Goal: Task Accomplishment & Management: Use online tool/utility

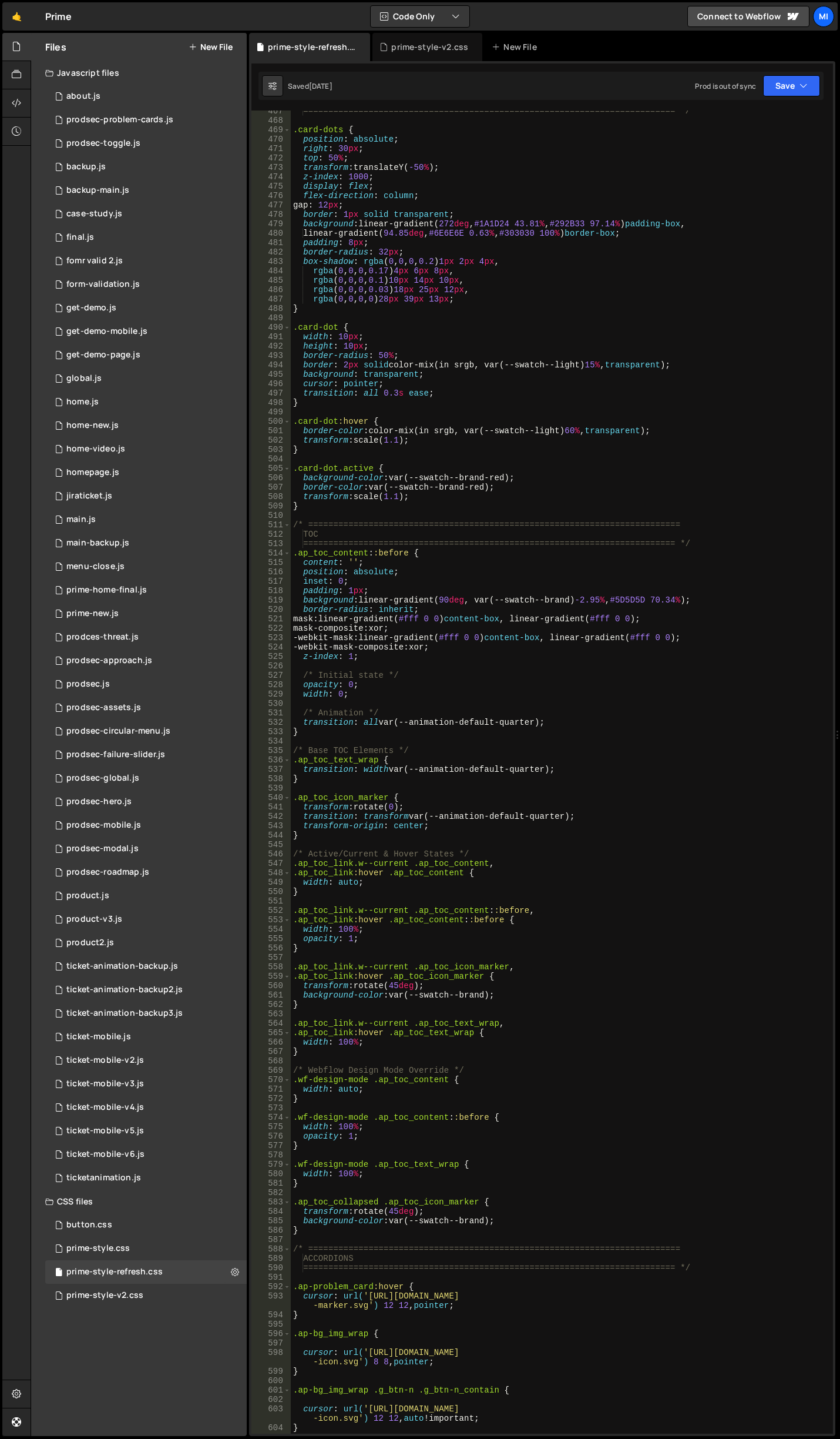
scroll to position [4518, 0]
click at [5, 21] on link "🤙" at bounding box center [16, 16] width 28 height 29
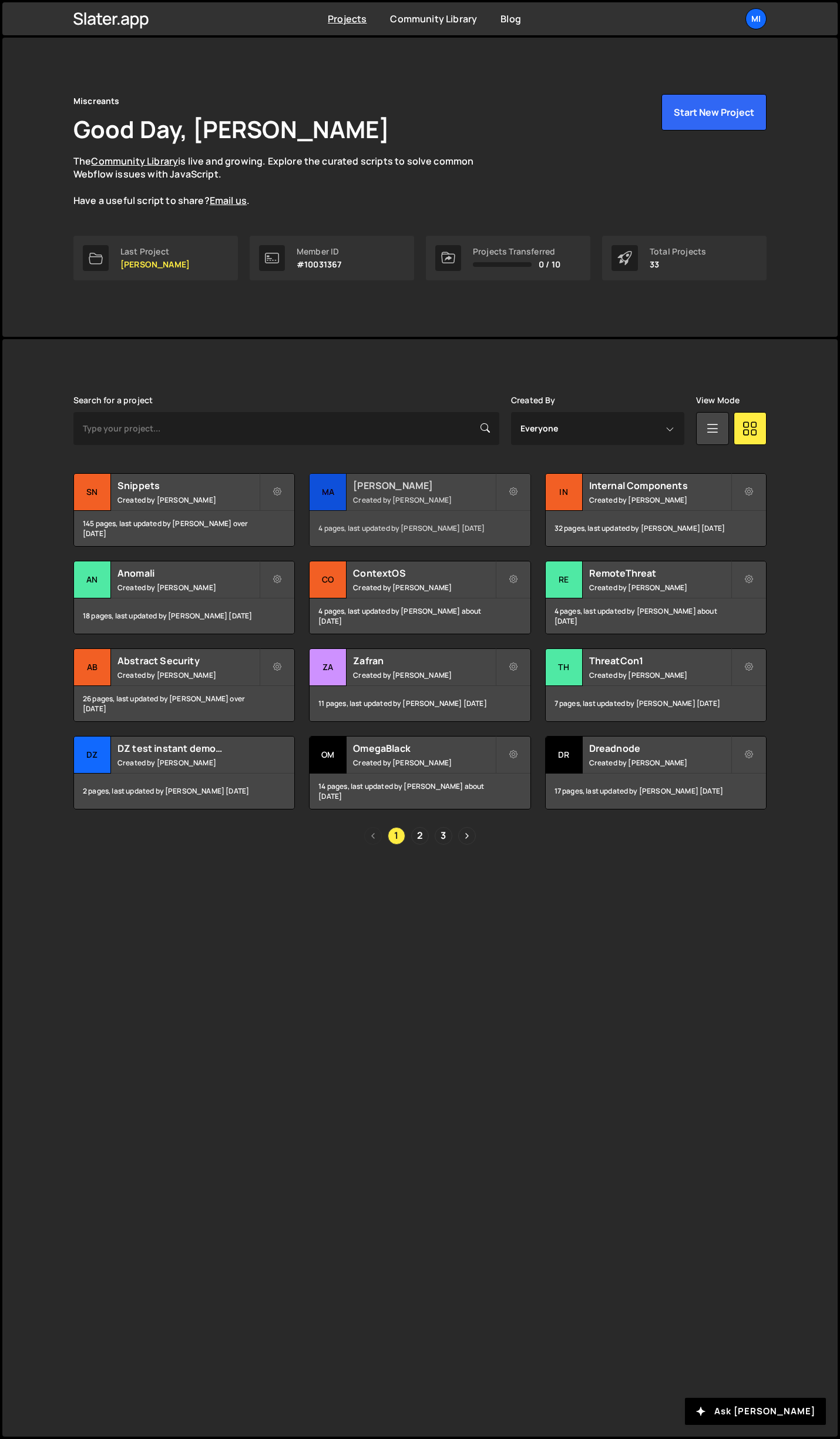
click at [398, 492] on div "Mallory Created by Jarek Kowalczyk" at bounding box center [419, 492] width 220 height 36
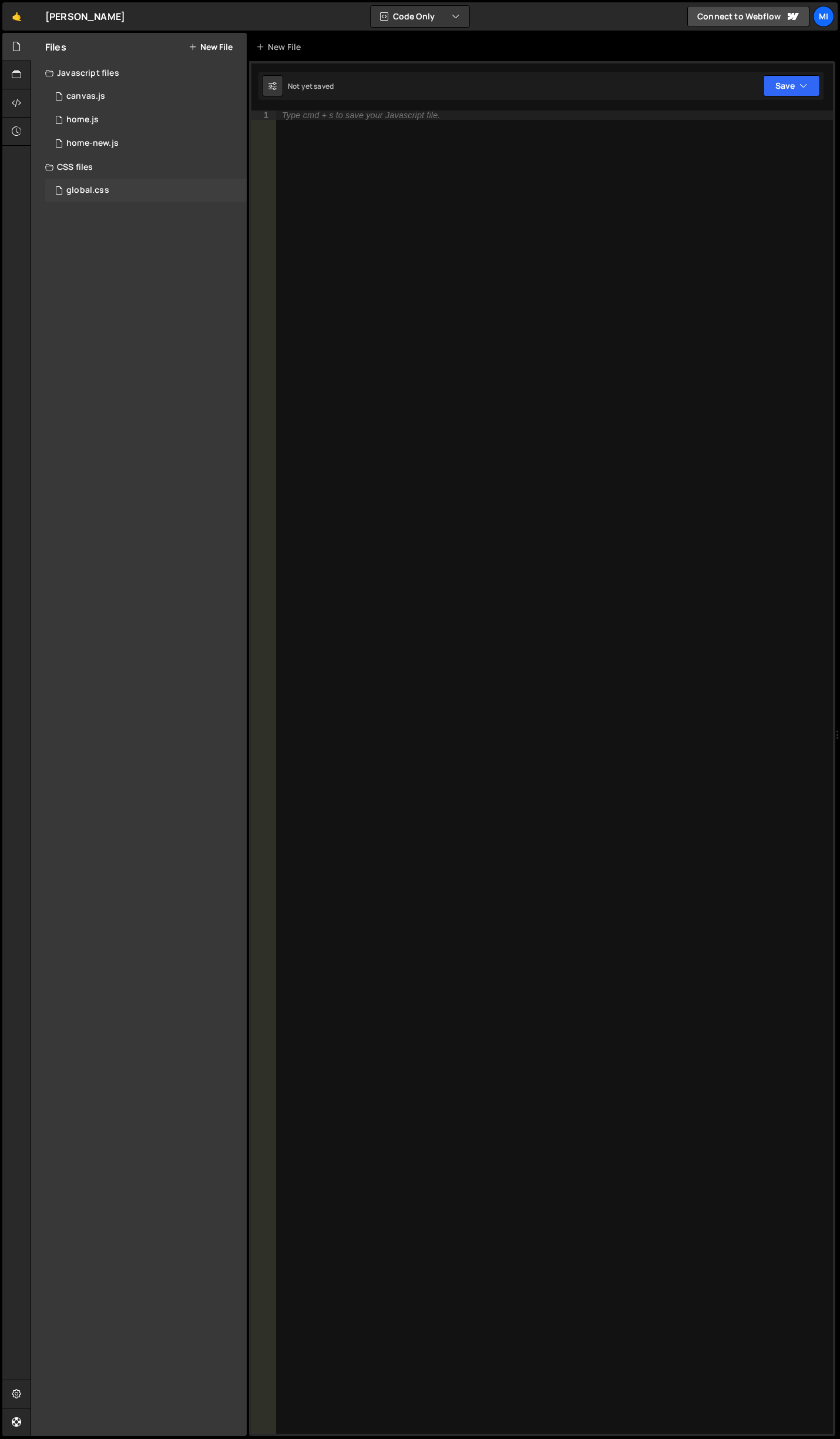
click at [96, 196] on div "global.css 0" at bounding box center [146, 190] width 201 height 24
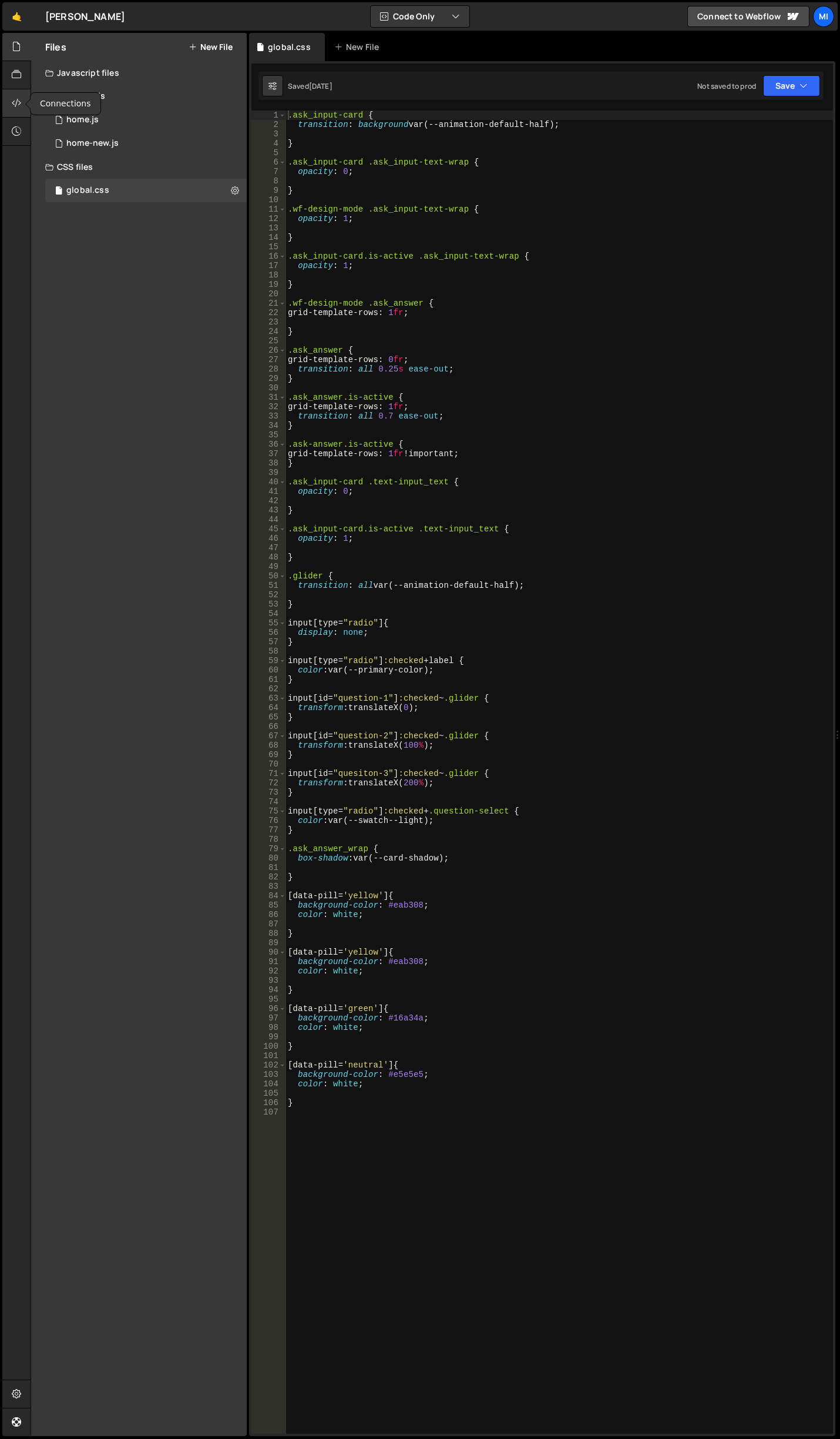
click at [24, 107] on div at bounding box center [16, 103] width 28 height 29
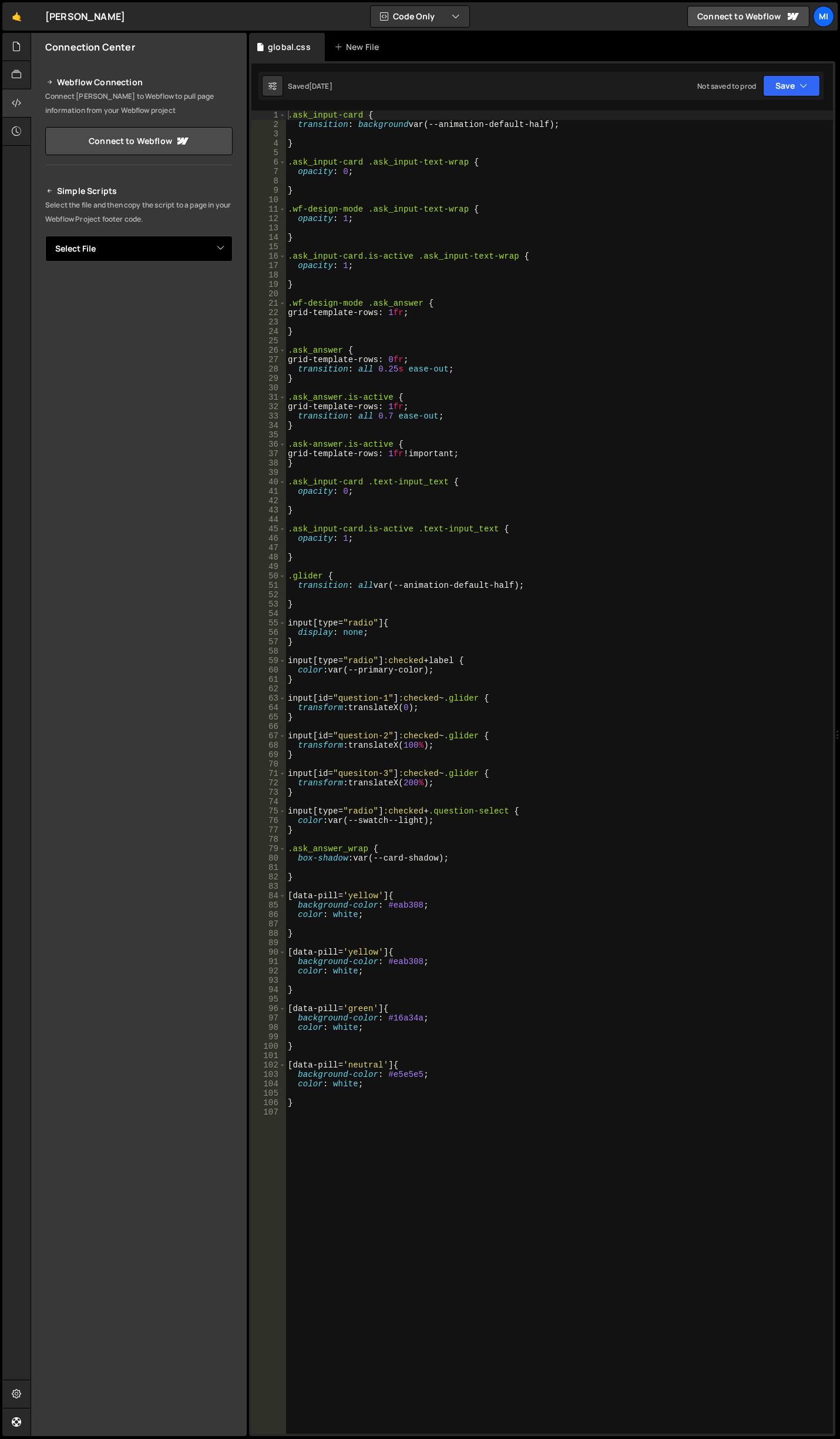
click at [216, 250] on select "Select File canvas.js home.js home-new.js global.css" at bounding box center [139, 249] width 187 height 26
select select "45692"
click at [45, 236] on select "Select File canvas.js home.js home-new.js global.css" at bounding box center [139, 249] width 187 height 26
click at [226, 287] on button "Button group with nested dropdown" at bounding box center [224, 289] width 16 height 25
click at [182, 307] on link "Copy Staging Stylesheet" at bounding box center [165, 310] width 135 height 16
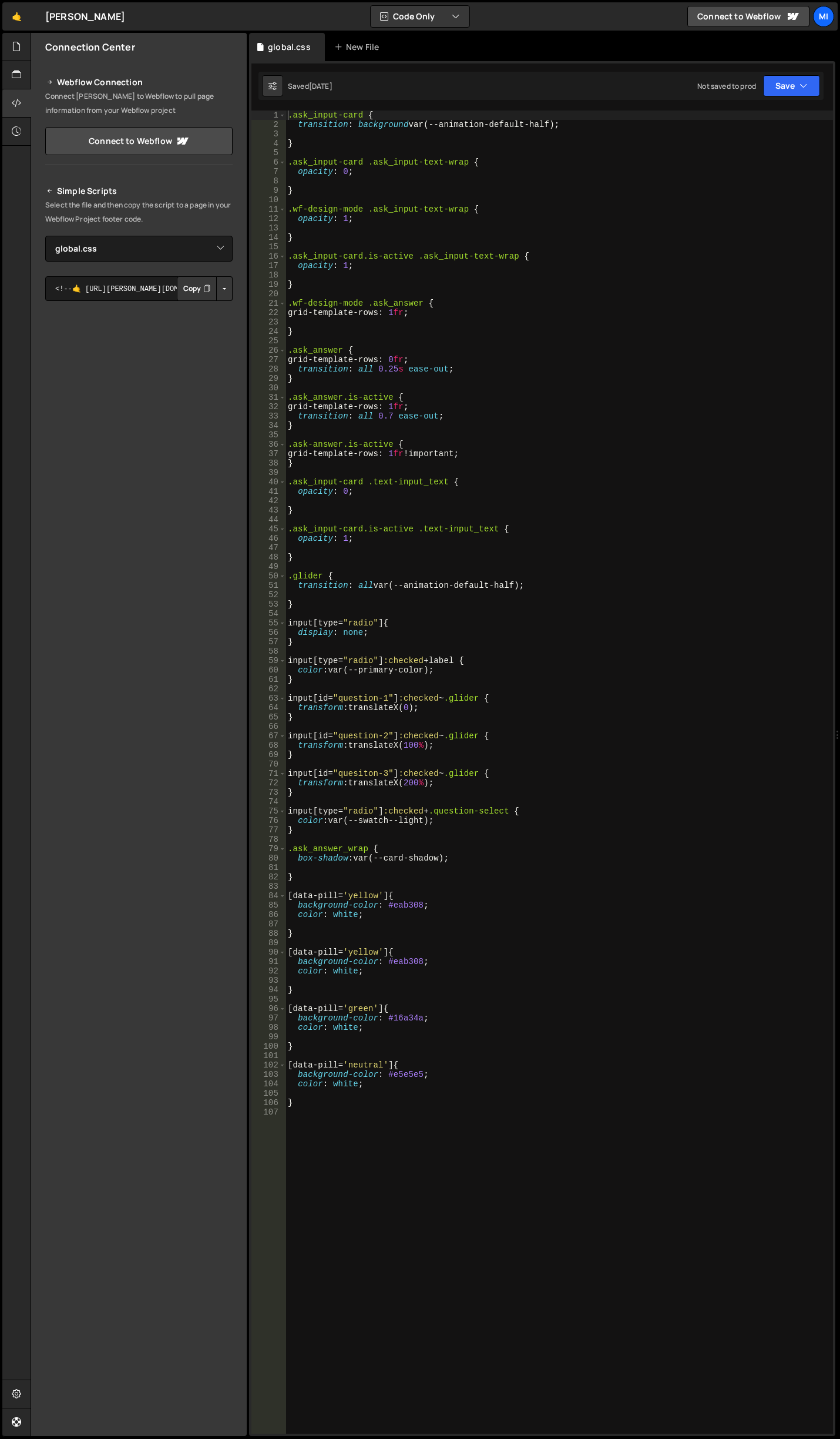
click at [420, 1148] on div ".ask_input-card { transition : background var(--animation-default-half) ; } .as…" at bounding box center [559, 781] width 547 height 1342
paste textarea "is-deactivated"
type textarea ".is-deactivated {}"
type textarea "-"
click at [315, 1131] on div ".ask_input-card { transition : background var(--animation-default-half) ; } .as…" at bounding box center [559, 781] width 547 height 1342
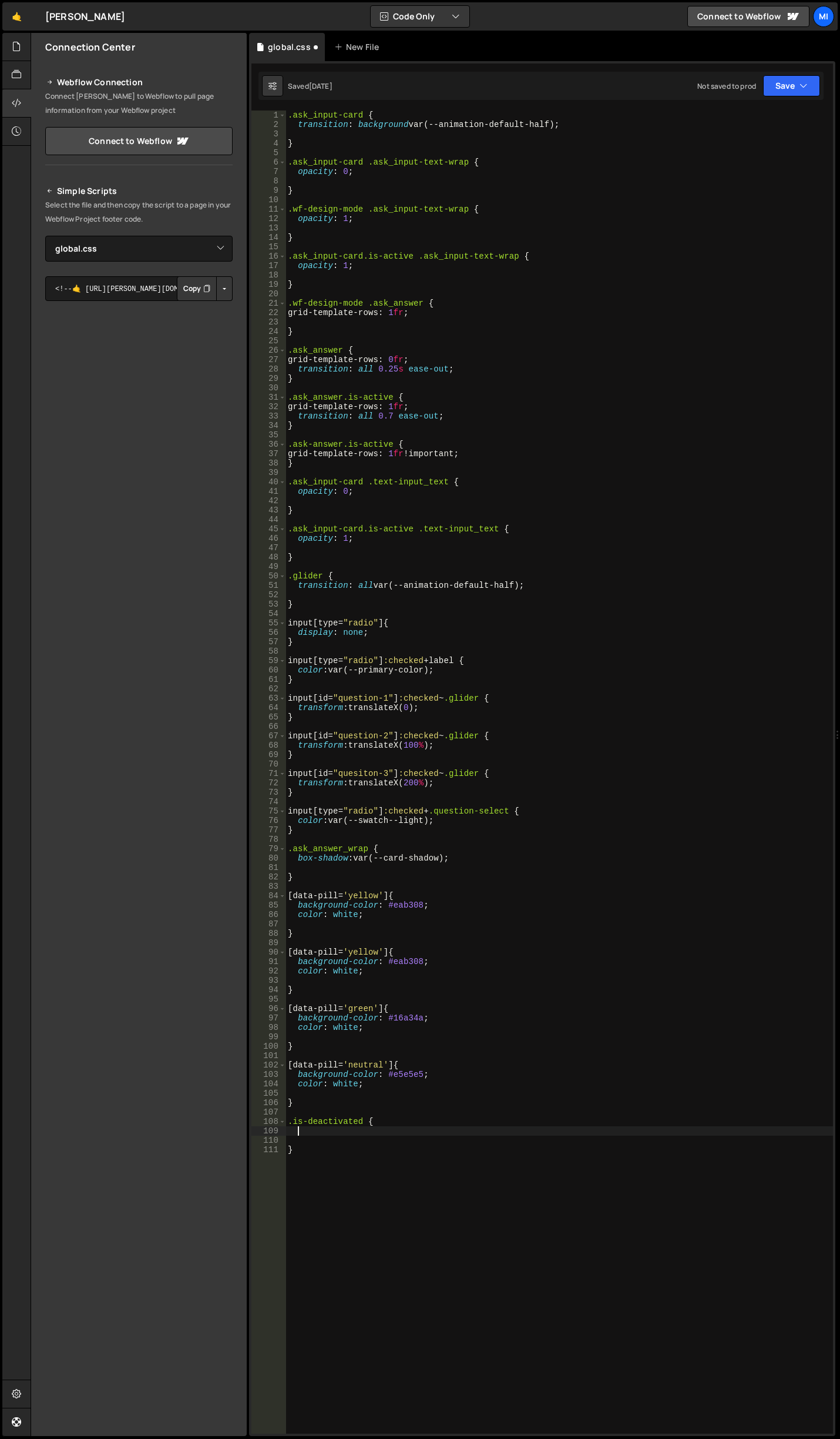
paste textarea "var(--swatch--brand)"
drag, startPoint x: 394, startPoint y: 1129, endPoint x: 381, endPoint y: 1130, distance: 13.0
click at [381, 1130] on div ".ask_input-card { transition : background var(--animation-default-half) ; } .as…" at bounding box center [559, 781] width 547 height 1342
paste textarea "var(--swatch--light-faded)"
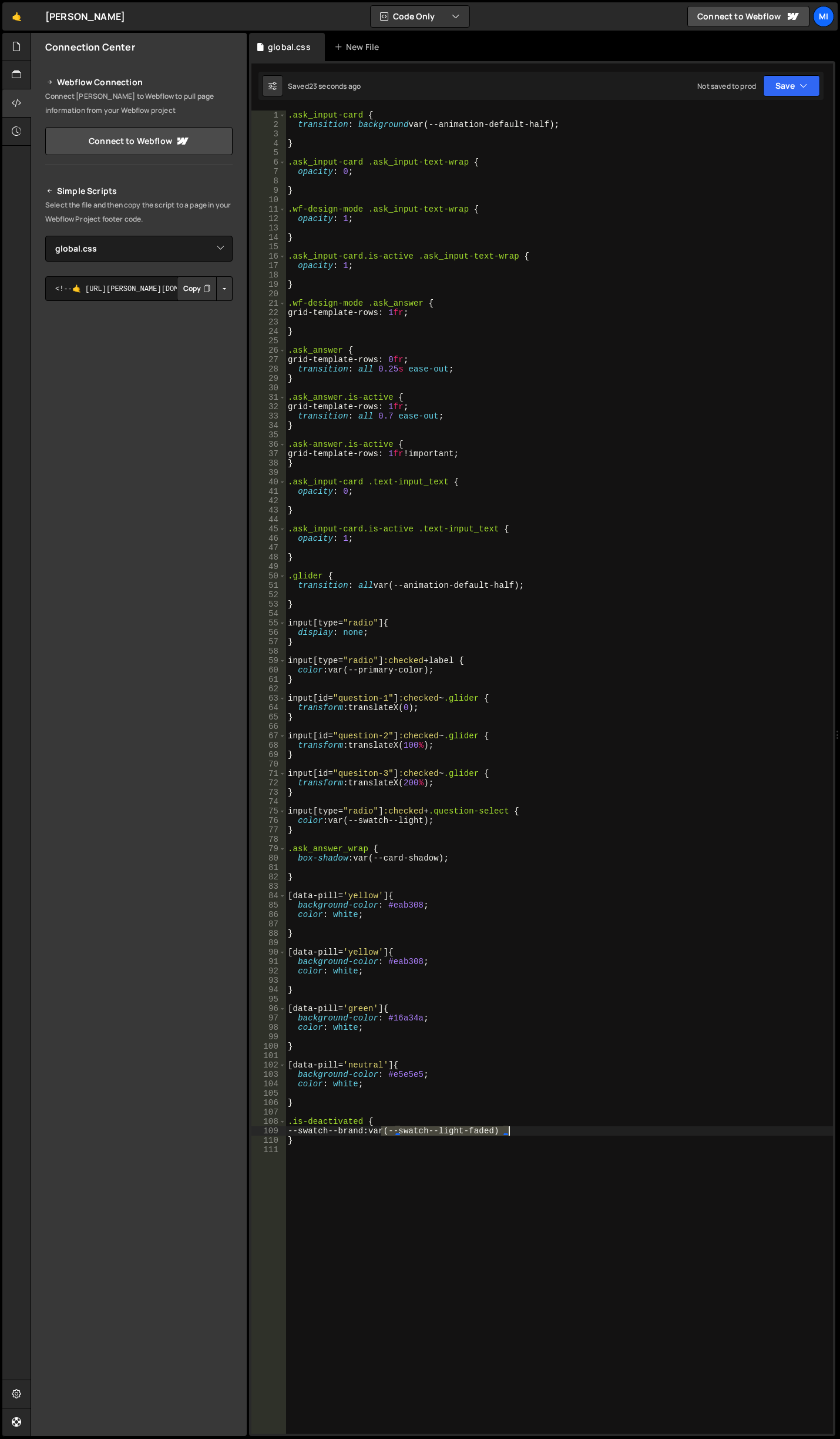
drag, startPoint x: 381, startPoint y: 1130, endPoint x: 527, endPoint y: 1130, distance: 146.0
click at [527, 1130] on div ".ask_input-card { transition : background var(--animation-default-half) ; } .as…" at bounding box center [559, 781] width 547 height 1342
paste textarea "deactivat"
type textarea "--swatch--brand: var(--swatch--deactivated);"
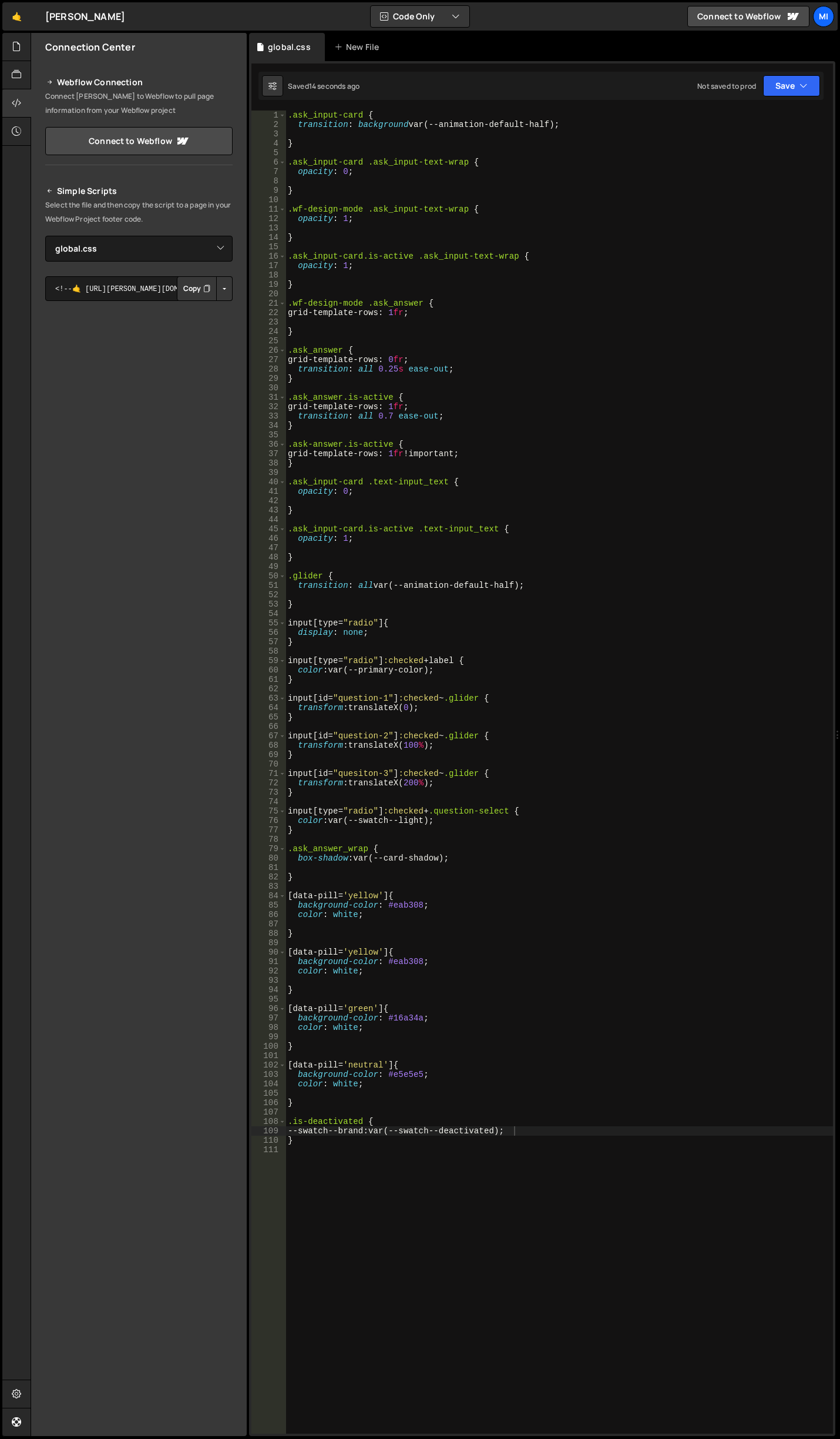
click at [563, 1133] on div ".ask_input-card { transition : background var(--animation-default-half) ; } .as…" at bounding box center [559, 781] width 547 height 1342
paste textarea "var(--_theme---text)"
drag, startPoint x: 315, startPoint y: 1142, endPoint x: 296, endPoint y: 1142, distance: 19.0
click at [296, 1142] on div ".ask_input-card { transition : background var(--animation-default-half) ; } .as…" at bounding box center [559, 781] width 547 height 1342
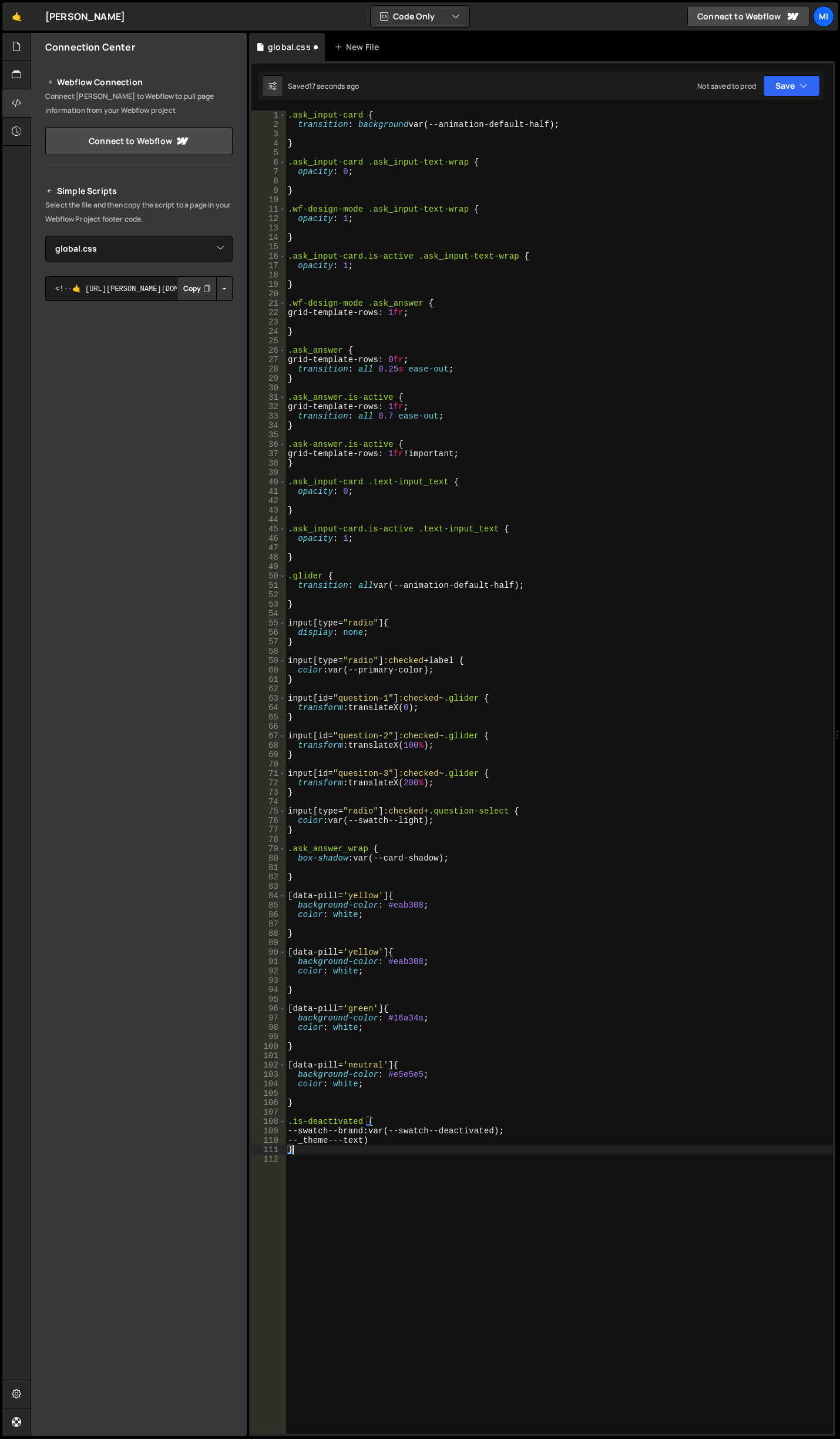
click at [383, 1147] on div ".ask_input-card { transition : background var(--animation-default-half) ; } .as…" at bounding box center [559, 781] width 547 height 1342
click at [380, 1142] on div ".ask_input-card { transition : background var(--animation-default-half) ; } .as…" at bounding box center [559, 781] width 547 height 1342
paste textarea "var(--swatch--deactivated);"
type textarea "--_theme---text: var(--swatch--deactivated);"
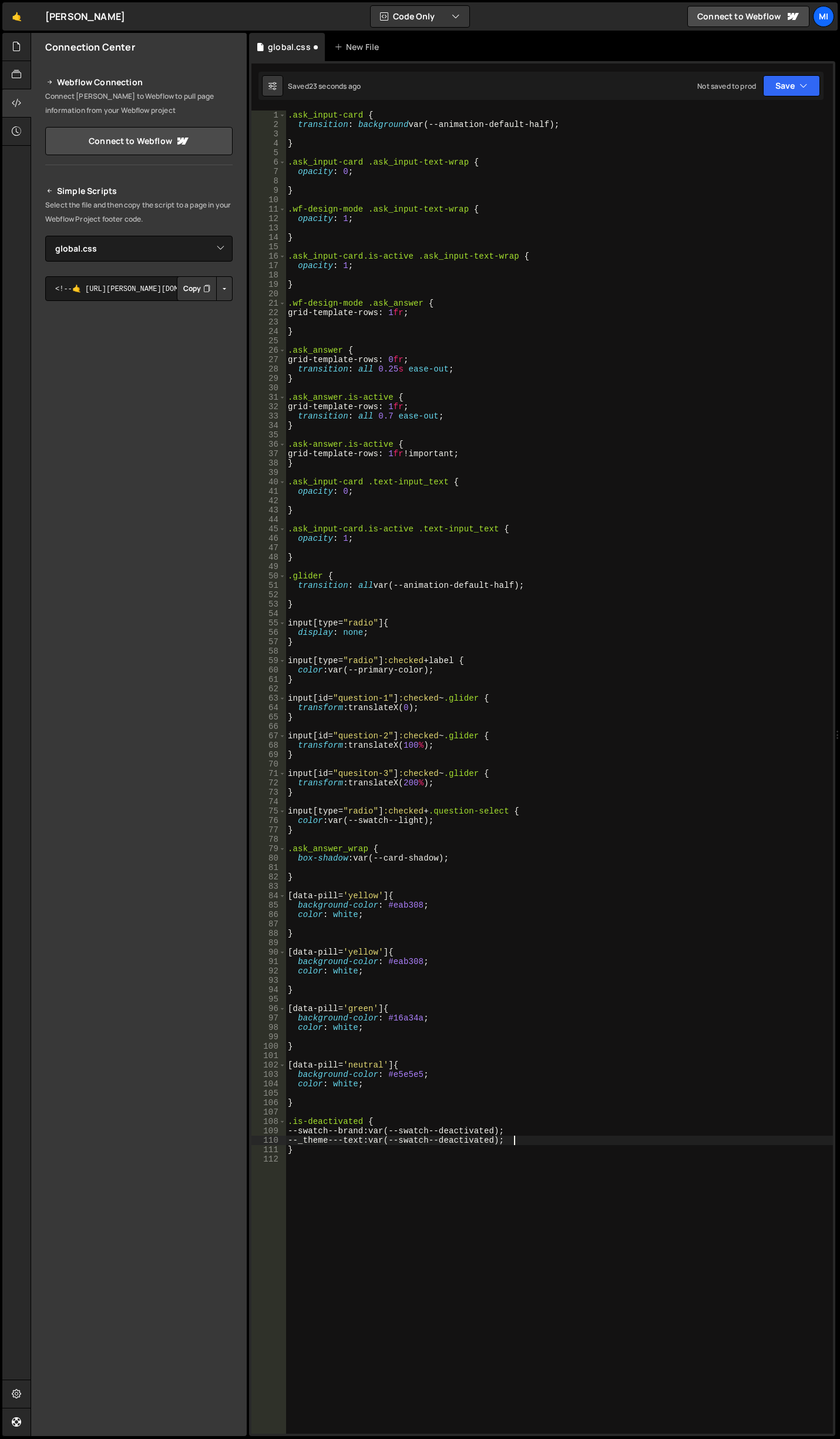
scroll to position [0, 0]
click at [521, 1139] on div ".ask_input-card { transition : background var(--animation-default-half) ; } .as…" at bounding box center [559, 781] width 547 height 1342
type textarea "--_theme---text: var(--swatch--deactivated);"
paste textarea "var(--_theme---button-primary--background)"
drag, startPoint x: 382, startPoint y: 1141, endPoint x: 510, endPoint y: 1142, distance: 128.0
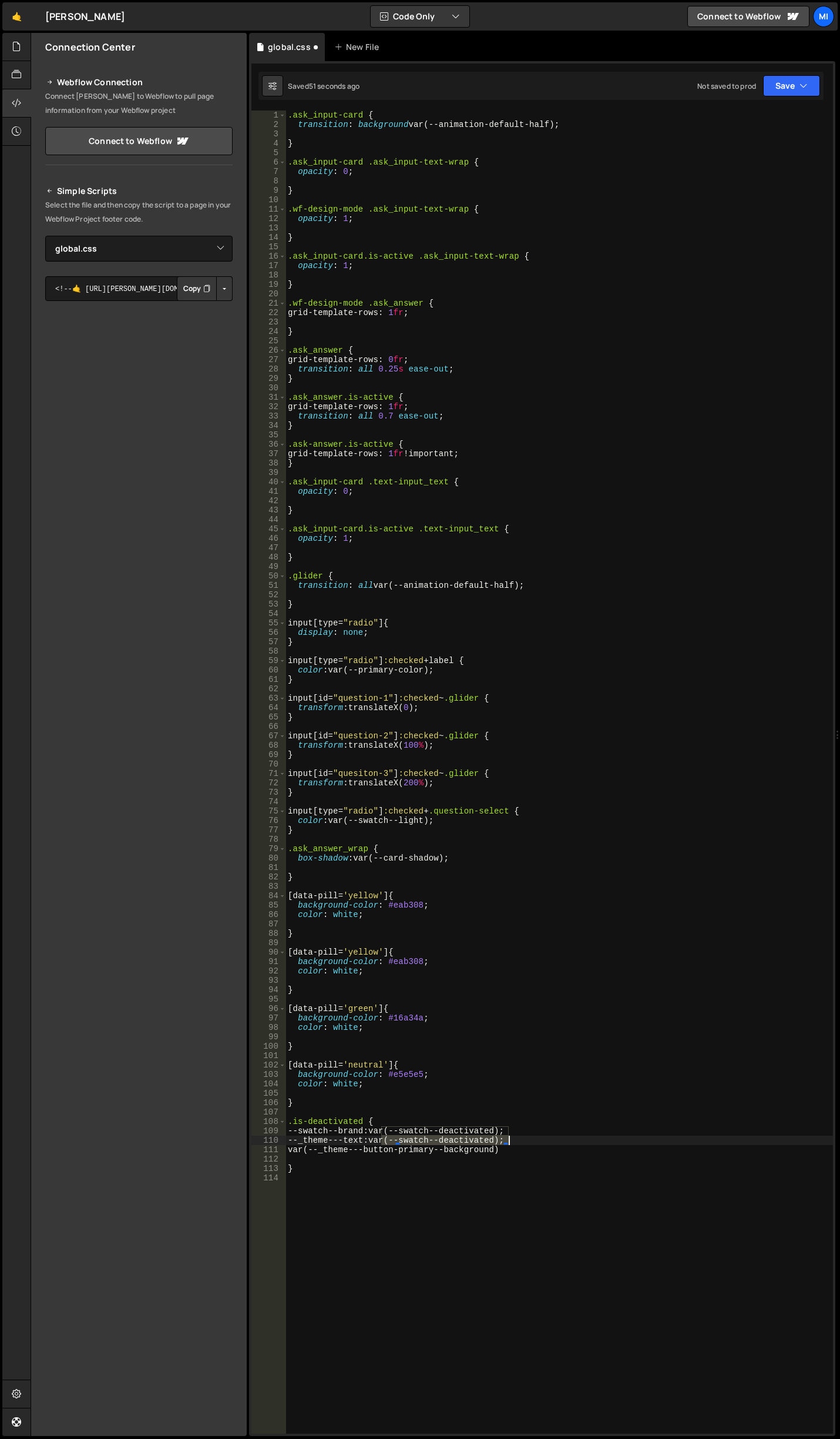
click at [510, 1142] on div ".ask_input-card { transition : background var(--animation-default-half) ; } .as…" at bounding box center [559, 781] width 547 height 1342
click at [508, 1150] on div ".ask_input-card { transition : background var(--animation-default-half) ; } .as…" at bounding box center [559, 781] width 547 height 1342
type textarea "var(--_theme---button-primary--background)"
click at [314, 1156] on div ".ask_input-card { transition : background var(--animation-default-half) ; } .as…" at bounding box center [559, 781] width 547 height 1342
drag, startPoint x: 316, startPoint y: 1147, endPoint x: 293, endPoint y: 1146, distance: 23.0
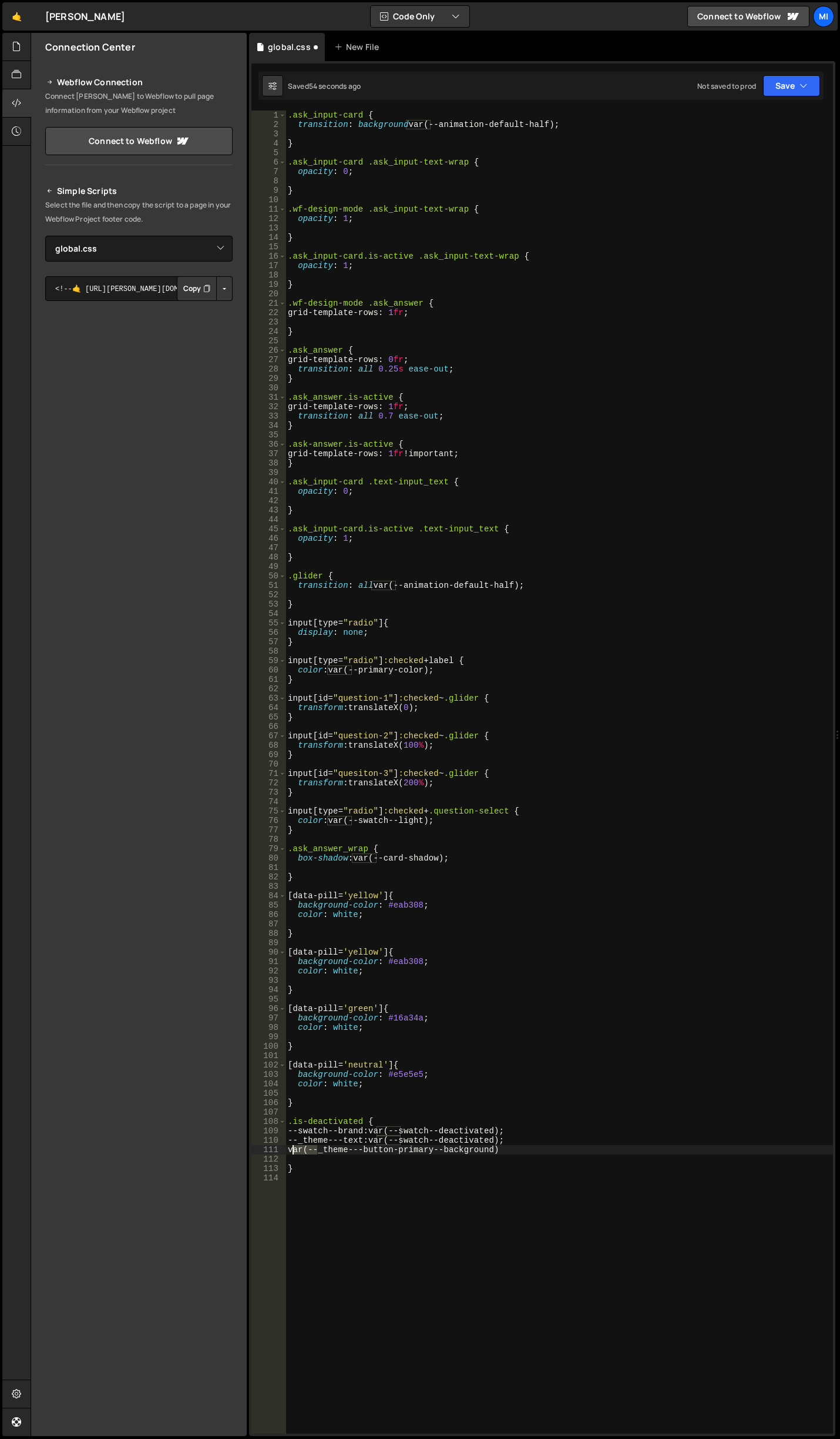
click at [293, 1146] on div ".ask_input-card { transition : background var(--animation-default-half) ; } .as…" at bounding box center [559, 781] width 547 height 1342
click at [495, 1152] on div ".ask_input-card { transition : background var(--animation-default-half) ; } .as…" at bounding box center [559, 781] width 547 height 1342
paste textarea "var(--swatch--deactivated)"
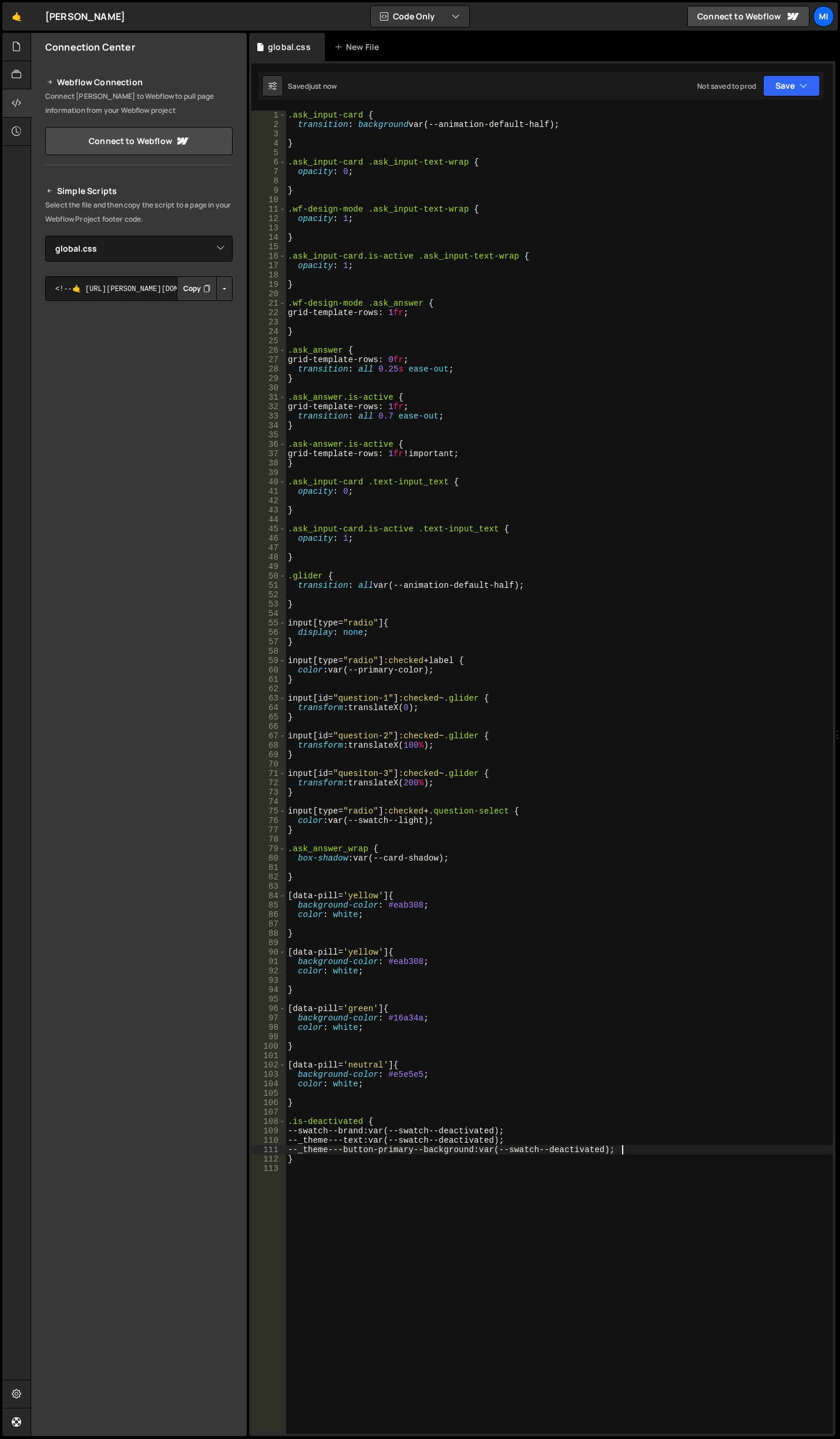
type textarea "--_theme---button-primary--background: var(--swatch--deactivated);"
click at [682, 1147] on div ".ask_input-card { transition : background var(--animation-default-half) ; } .as…" at bounding box center [559, 781] width 547 height 1342
paste textarea "var(--swatch--brand-text)"
drag, startPoint x: 316, startPoint y: 1160, endPoint x: 298, endPoint y: 1160, distance: 18.0
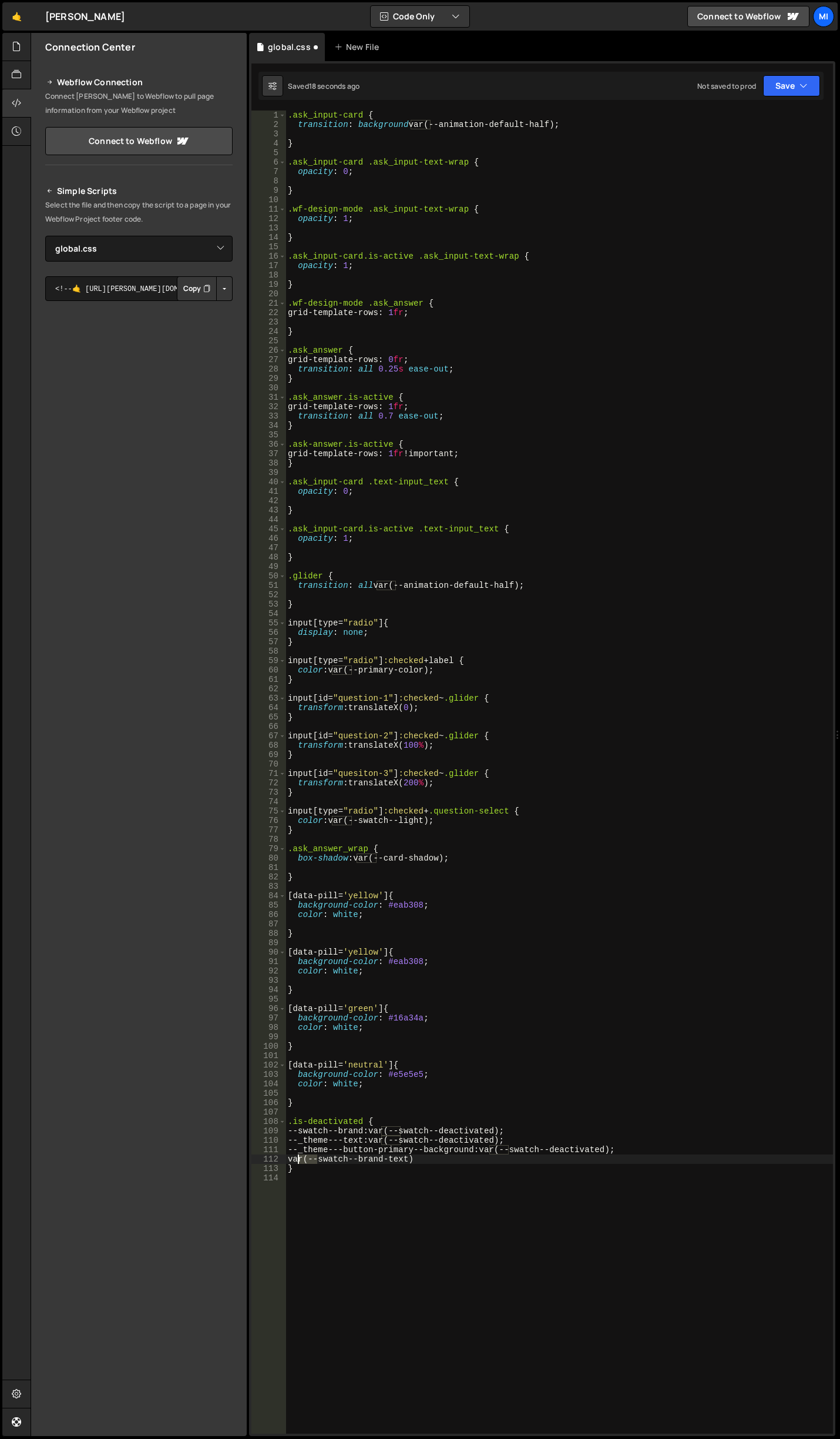
click at [298, 1160] on div ".ask_input-card { transition : background var(--animation-default-half) ; } .as…" at bounding box center [559, 781] width 547 height 1342
click at [404, 1166] on div ".ask_input-card { transition : background var(--animation-default-half) ; } .as…" at bounding box center [559, 781] width 547 height 1342
click at [402, 1159] on div ".ask_input-card { transition : background var(--animation-default-half) ; } .as…" at bounding box center [559, 781] width 547 height 1342
drag, startPoint x: 385, startPoint y: 1130, endPoint x: 515, endPoint y: 1133, distance: 130.0
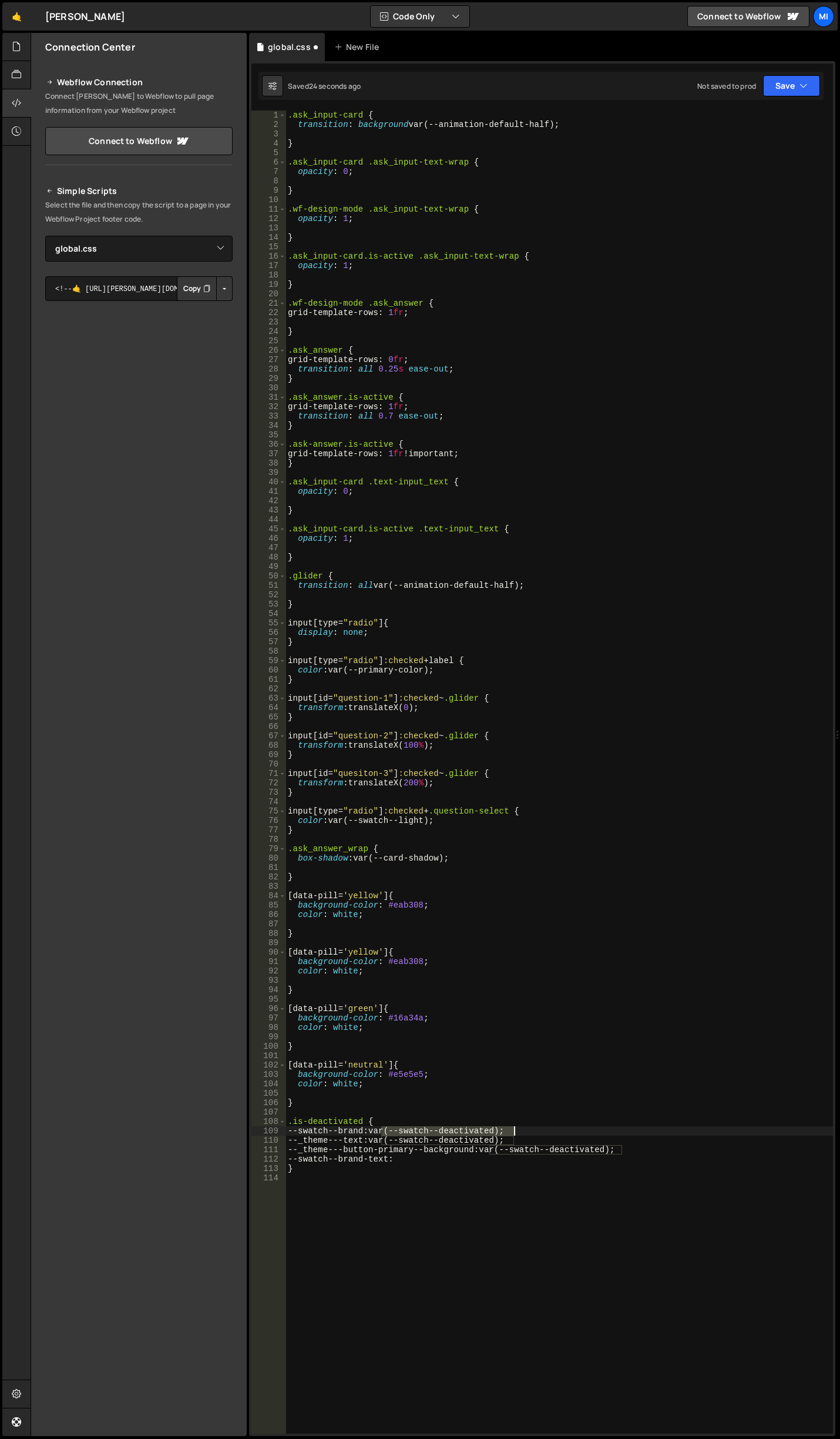
click at [515, 1133] on div ".ask_input-card { transition : background var(--animation-default-half) ; } .as…" at bounding box center [559, 781] width 547 height 1342
click at [476, 1156] on div ".ask_input-card { transition : background var(--animation-default-half) ; } .as…" at bounding box center [559, 781] width 547 height 1342
paste textarea "var(--swatch--deactivated);"
click at [507, 1138] on div ".ask_input-card { transition : background var(--animation-default-half) ; } .as…" at bounding box center [559, 781] width 547 height 1342
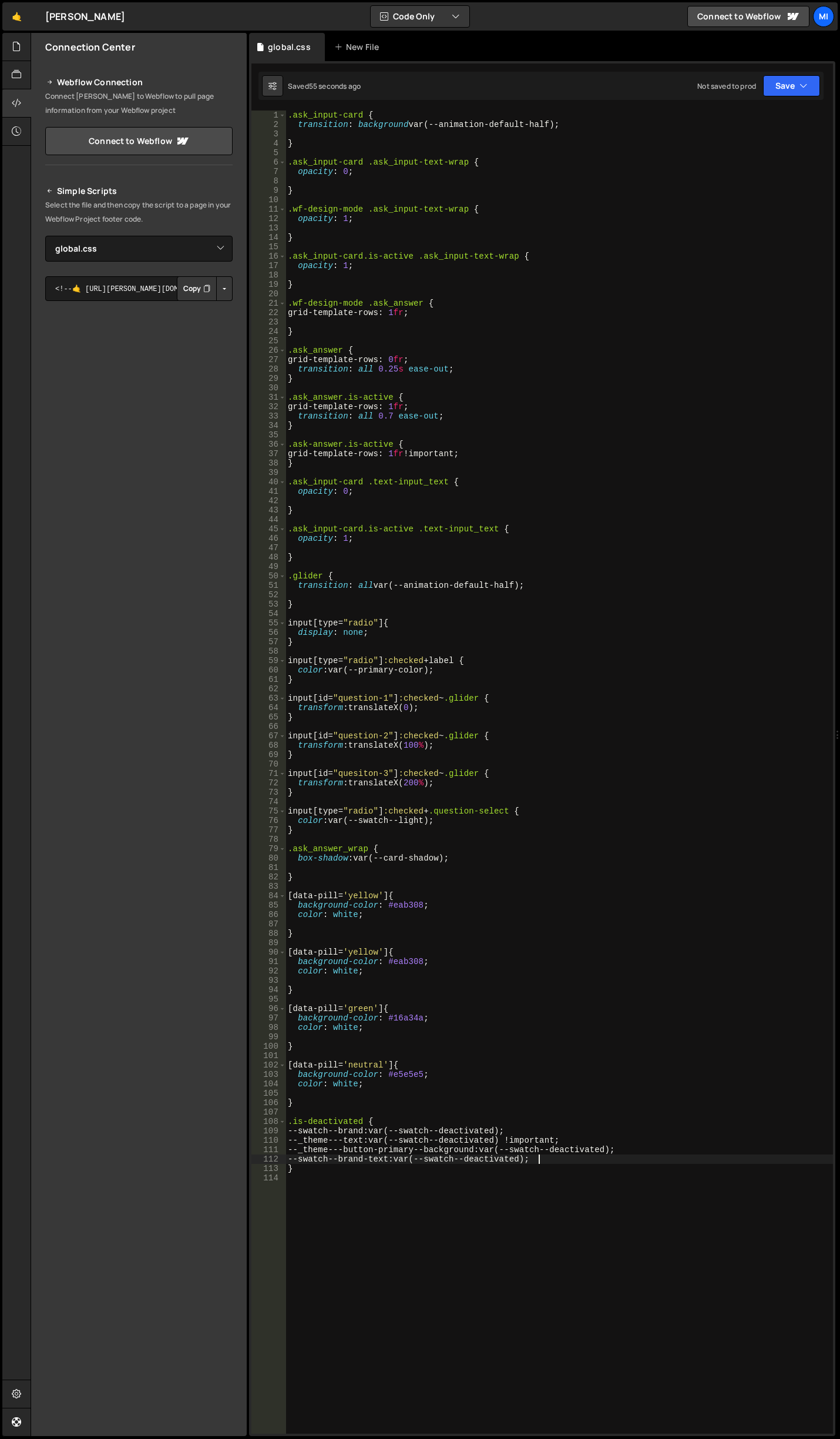
click at [595, 1156] on div ".ask_input-card { transition : background var(--animation-default-half) ; } .as…" at bounding box center [559, 781] width 547 height 1342
type textarea "--swatch--brand-text: var(--swatch--deactivated);"
paste textarea "var(--swatch--deactivated);;"
drag, startPoint x: 384, startPoint y: 1173, endPoint x: 269, endPoint y: 1173, distance: 115.0
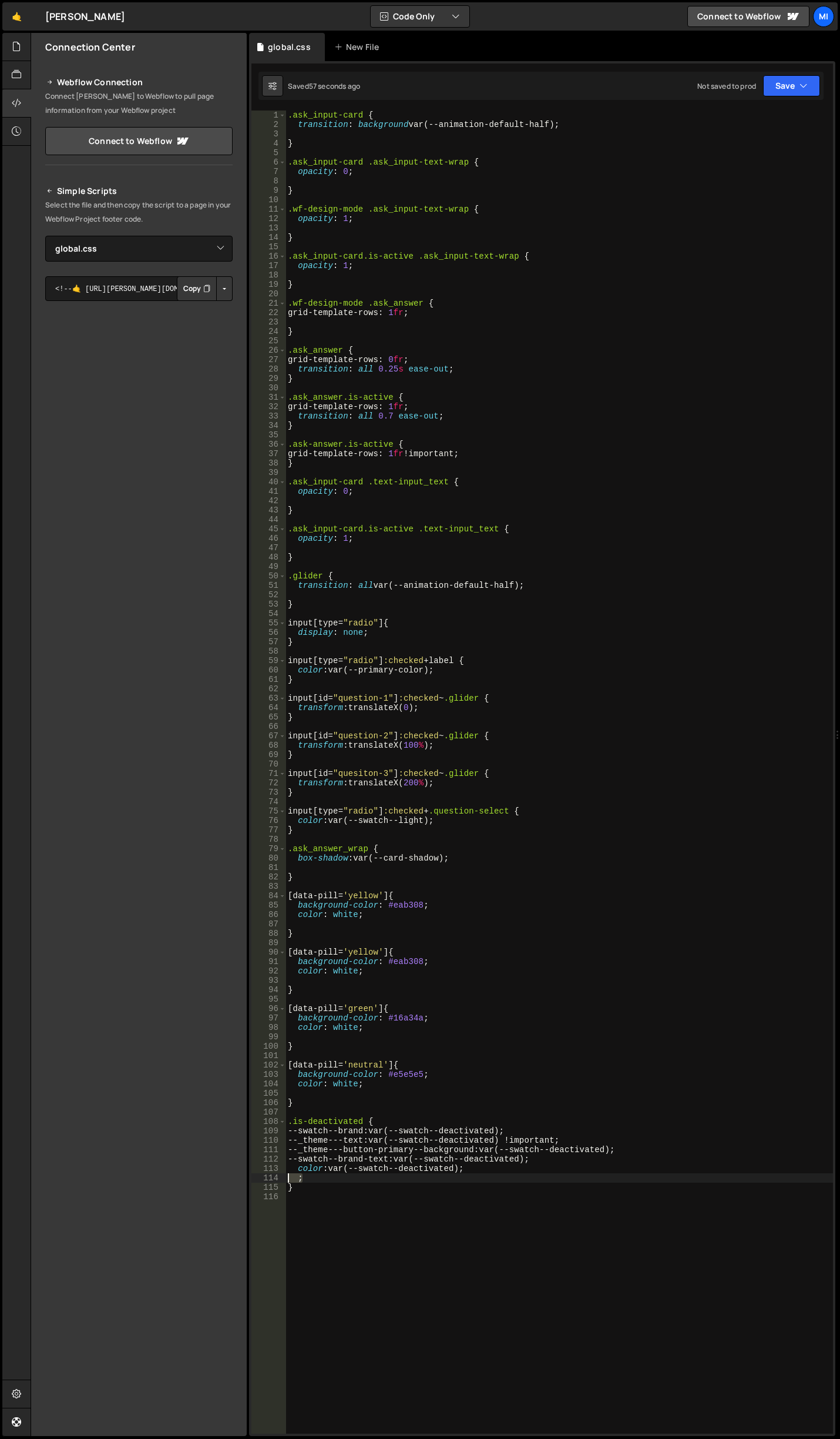
click at [269, 1173] on div "color: var(--swatch--deactivated); 1 2 3 4 5 6 7 8 9 10 11 12 13 14 15 16 17 18…" at bounding box center [542, 772] width 582 height 1323
paste textarea "var(--_pills---color)"
drag, startPoint x: 306, startPoint y: 1178, endPoint x: 276, endPoint y: 1178, distance: 30.0
click at [276, 1178] on div "var(--_pills---color) 1 2 3 4 5 6 7 8 9 10 11 12 13 14 15 16 17 18 19 20 21 22 …" at bounding box center [542, 772] width 582 height 1323
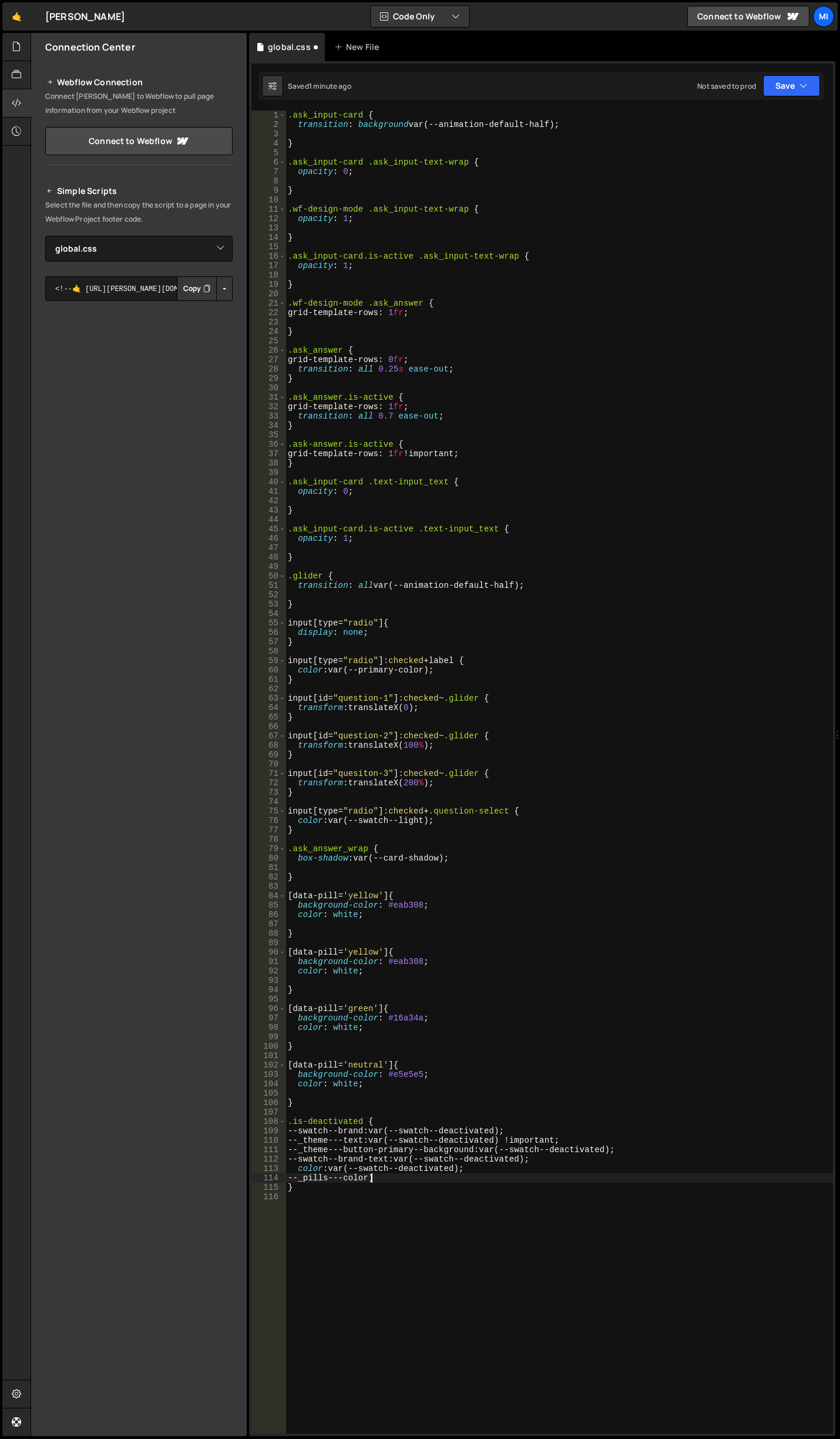
click at [394, 1179] on div ".ask_input-card { transition : background var(--animation-default-half) ; } .as…" at bounding box center [559, 781] width 547 height 1342
paste textarea "var(--swatch--deactivated);"
click at [516, 1179] on div ".ask_input-card { transition : background var(--animation-default-half) ; } .as…" at bounding box center [559, 781] width 547 height 1342
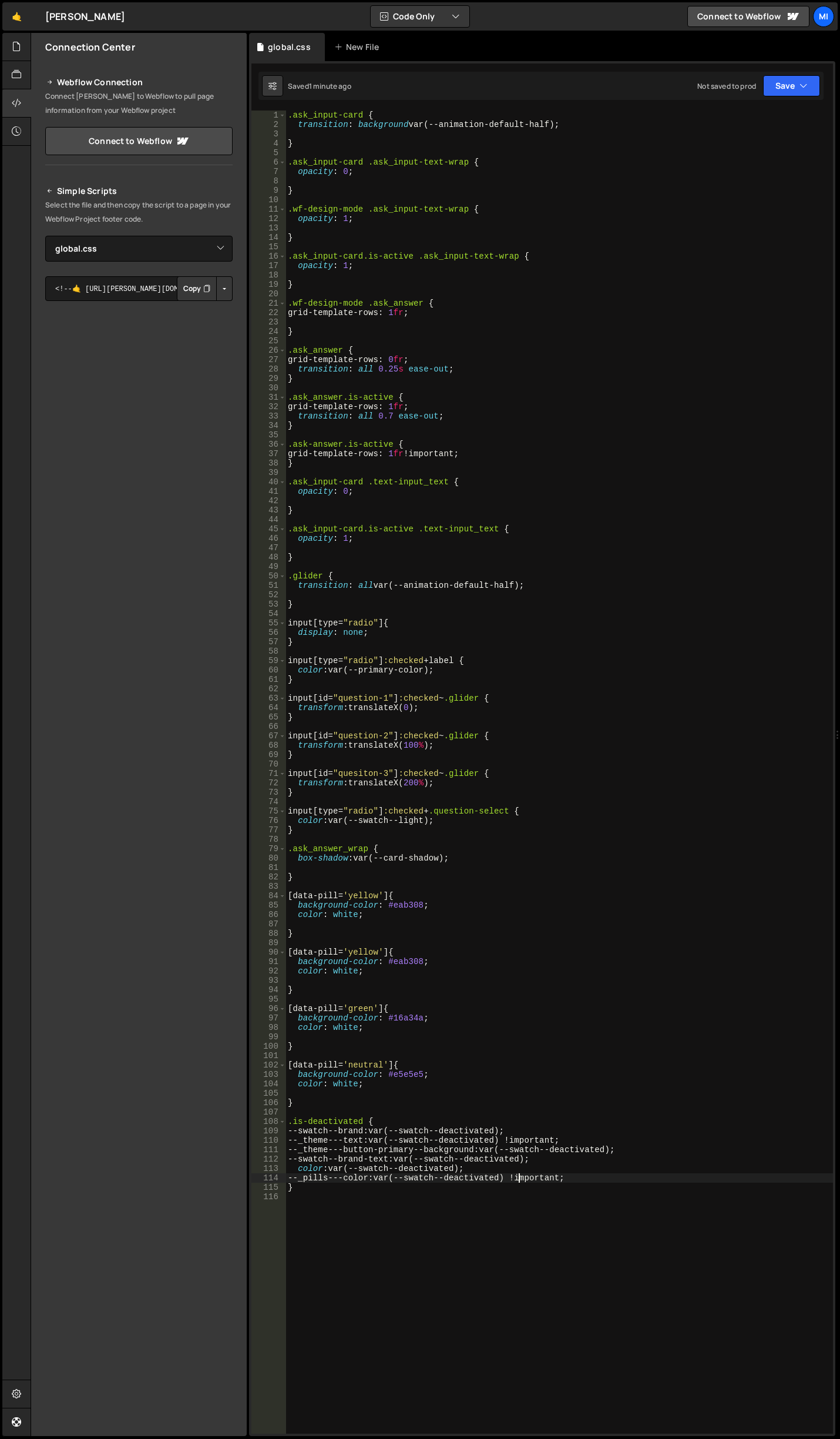
click at [521, 1178] on div ".ask_input-card { transition : background var(--animation-default-half) ; } .as…" at bounding box center [559, 781] width 547 height 1342
type textarea "--_pills---color: var(--swatch--deactivated) !important;"
click at [405, 1256] on div ".ask_input-card { transition : background var(--animation-default-half) ; } .as…" at bounding box center [559, 781] width 547 height 1342
type textarea "/"
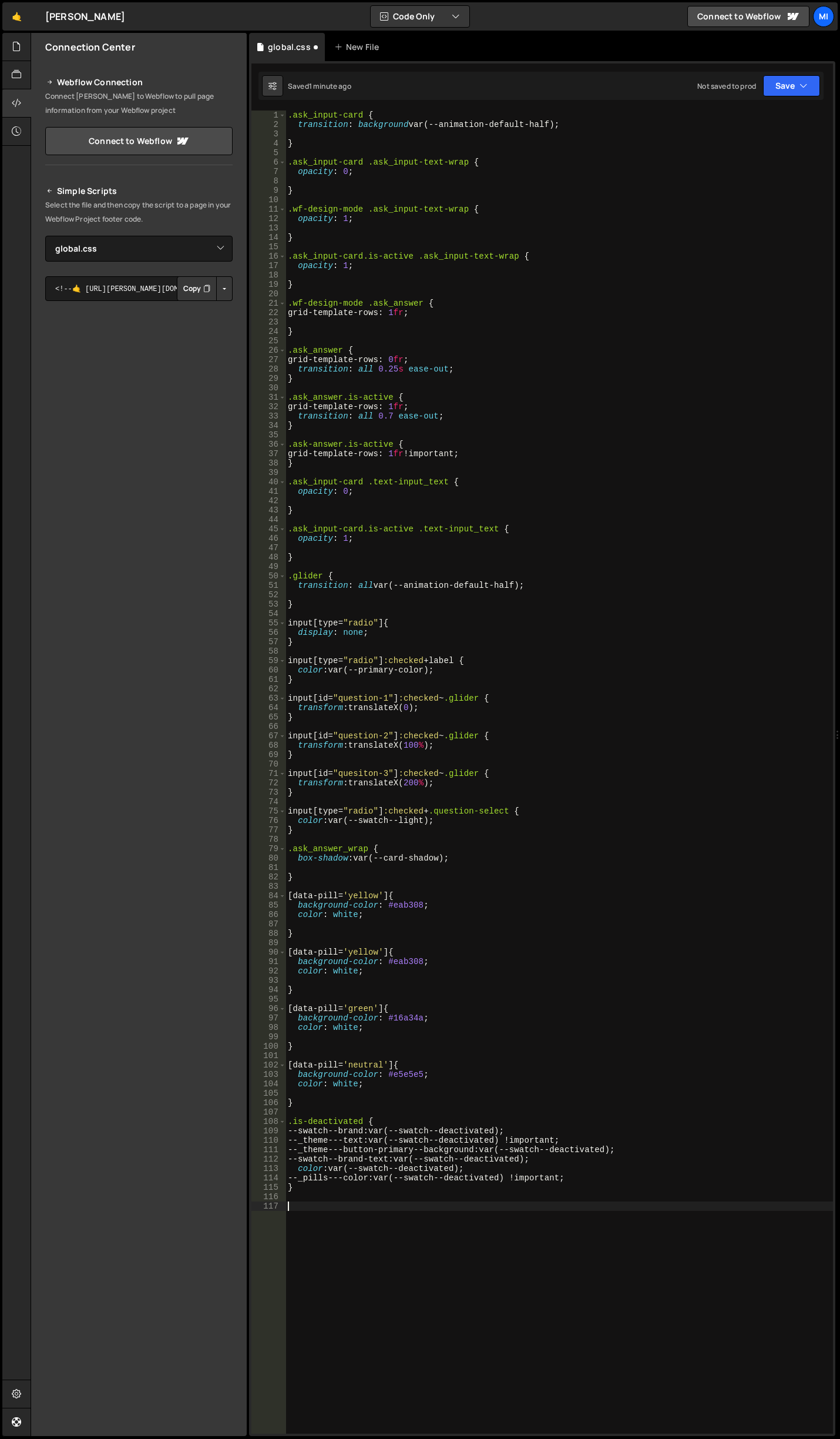
type textarea "."
paste textarea "pill"
type textarea ".is-deactivated .pill{}"
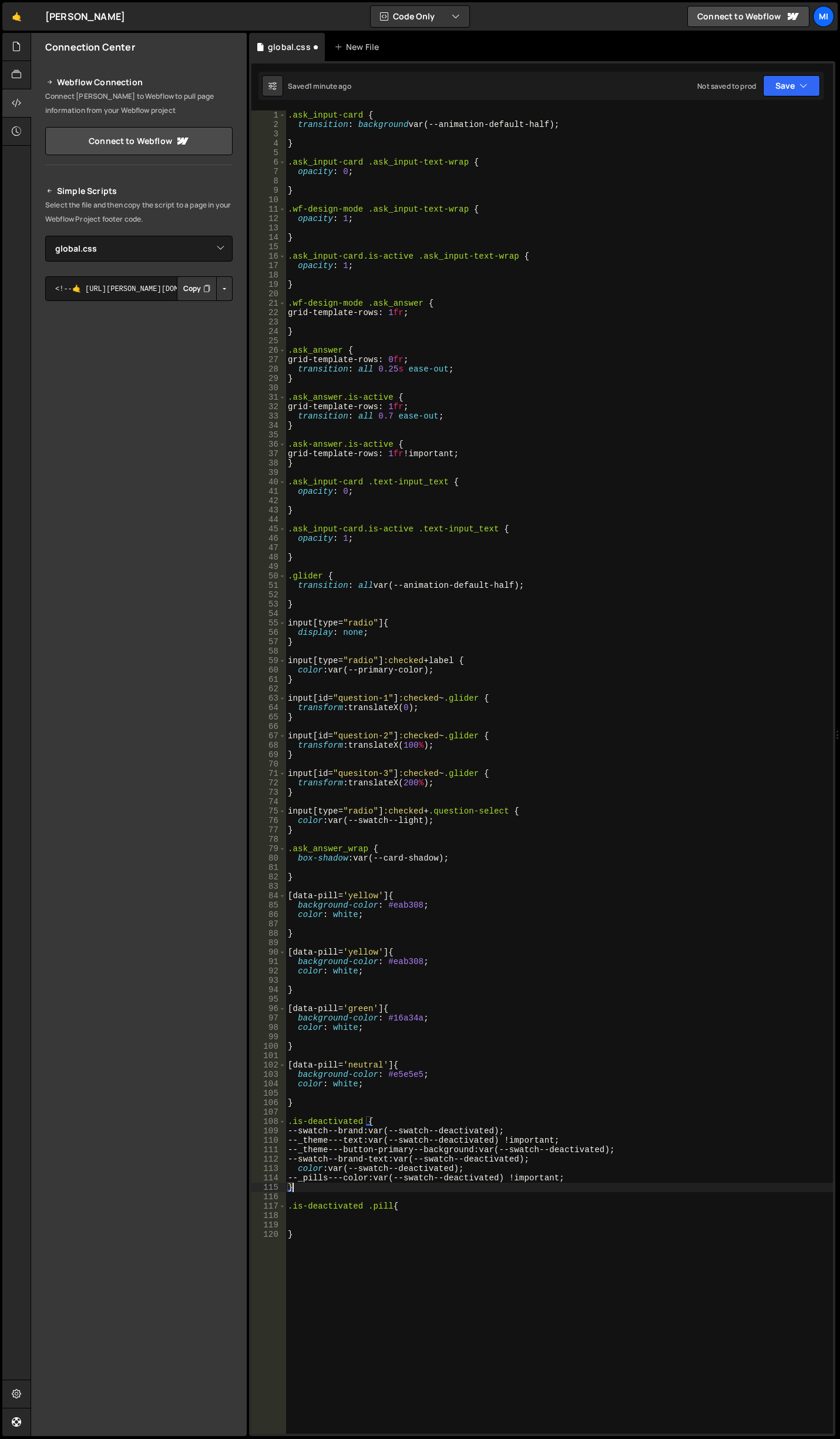
drag, startPoint x: 294, startPoint y: 1182, endPoint x: 602, endPoint y: 1184, distance: 308.0
click at [602, 1184] on div ".ask_input-card { transition : background var(--animation-default-half) ; } .as…" at bounding box center [559, 781] width 547 height 1342
drag, startPoint x: 593, startPoint y: 1180, endPoint x: 283, endPoint y: 1176, distance: 310.0
click at [283, 1176] on div "} 1 2 3 4 5 6 7 8 9 10 11 12 13 14 15 16 17 18 19 20 21 22 23 24 25 26 27 28 29…" at bounding box center [542, 772] width 582 height 1323
type textarea "--_pills---color: var(--swatch--deactivated) !important;"
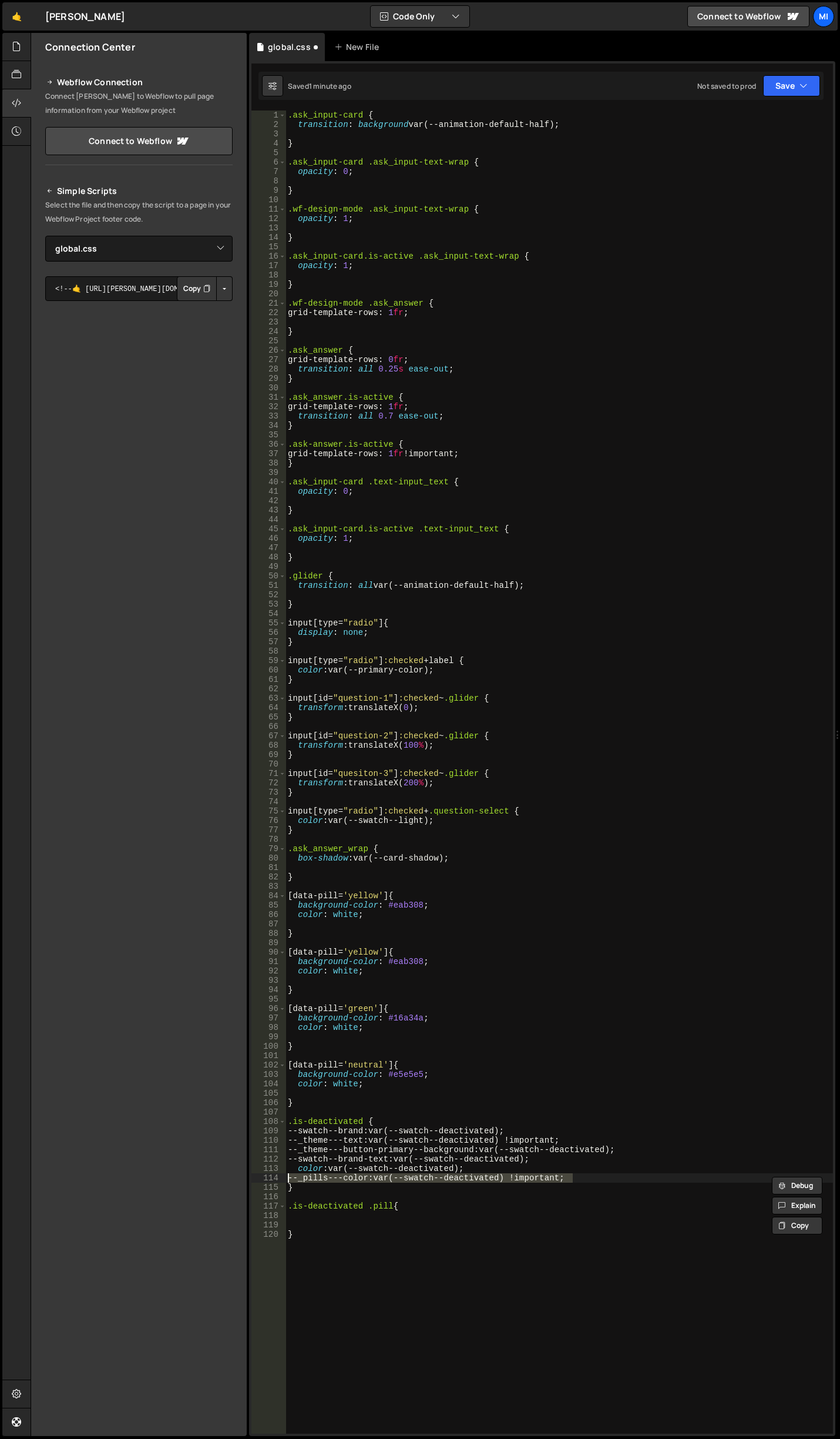
click at [321, 1218] on div ".ask_input-card { transition : background var(--animation-default-half) ; } .as…" at bounding box center [559, 781] width 547 height 1342
paste textarea "--_pills---color: var(--swatch--deactivated) !important;"
click at [664, 1218] on div ".ask_input-card { transition : background var(--animation-default-half) ; } .as…" at bounding box center [559, 781] width 547 height 1342
drag, startPoint x: 295, startPoint y: 1165, endPoint x: 473, endPoint y: 1170, distance: 178.1
click at [473, 1170] on div ".ask_input-card { transition : background var(--animation-default-half) ; } .as…" at bounding box center [559, 781] width 547 height 1342
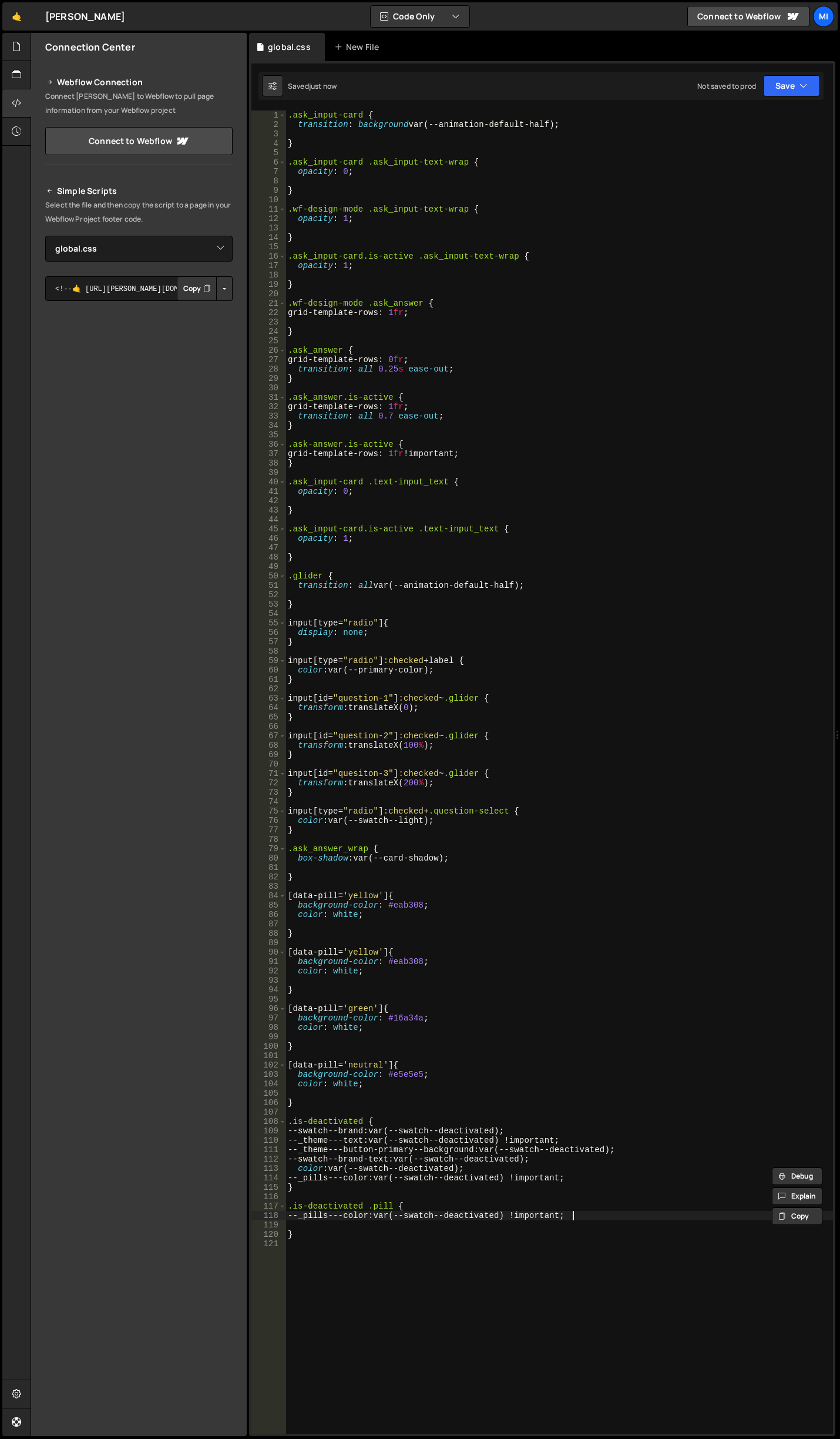
click at [598, 1218] on div ".ask_input-card { transition : background var(--animation-default-half) ; } .as…" at bounding box center [559, 781] width 547 height 1342
type textarea "--_pills---color: var(--swatch--deactivated) !important;"
paste textarea "color: var(--swatch--deactivated);"
click at [355, 1229] on div ".ask_input-card { transition : background var(--animation-default-half) ; } .as…" at bounding box center [559, 781] width 547 height 1342
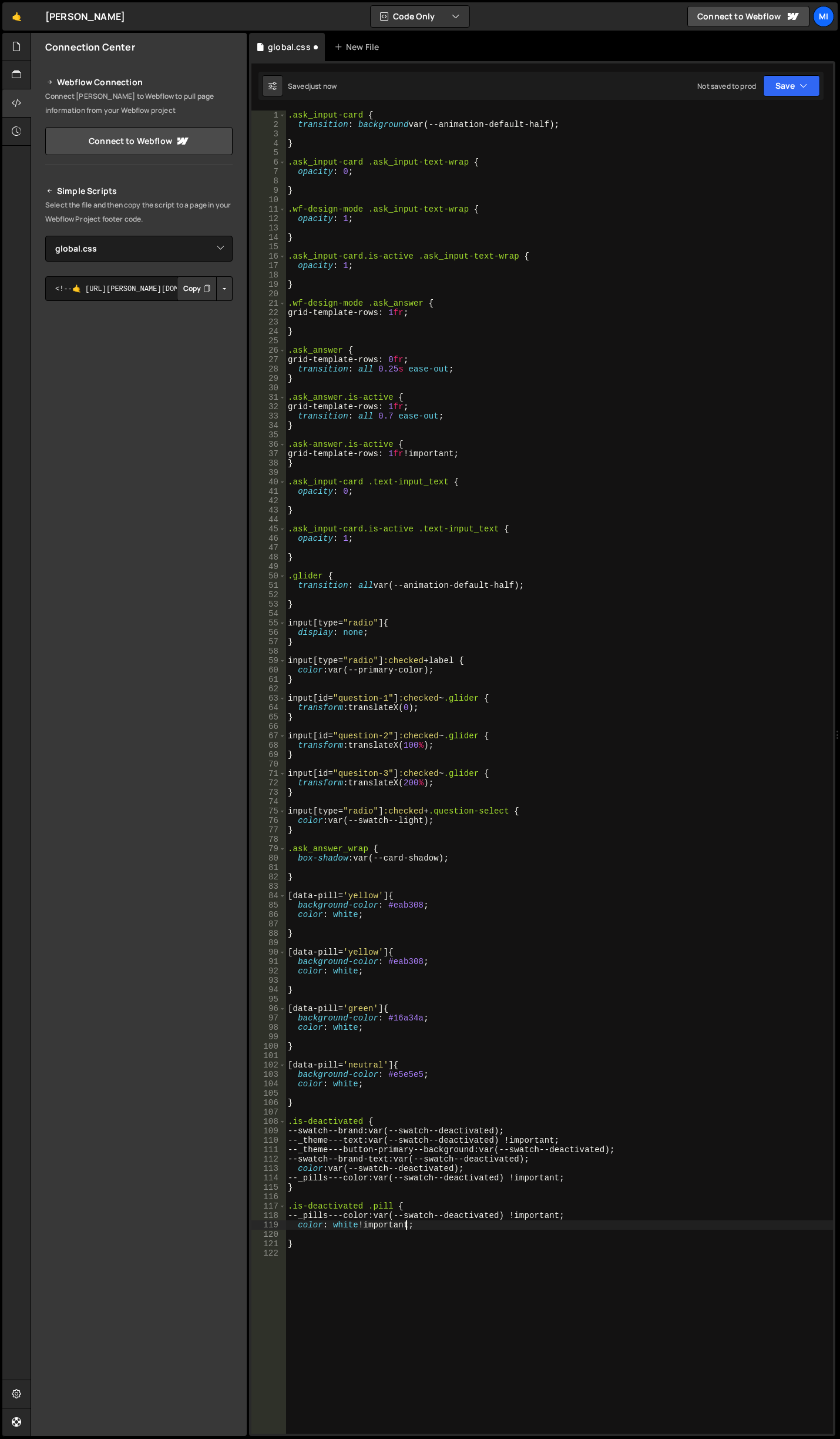
scroll to position [0, 5]
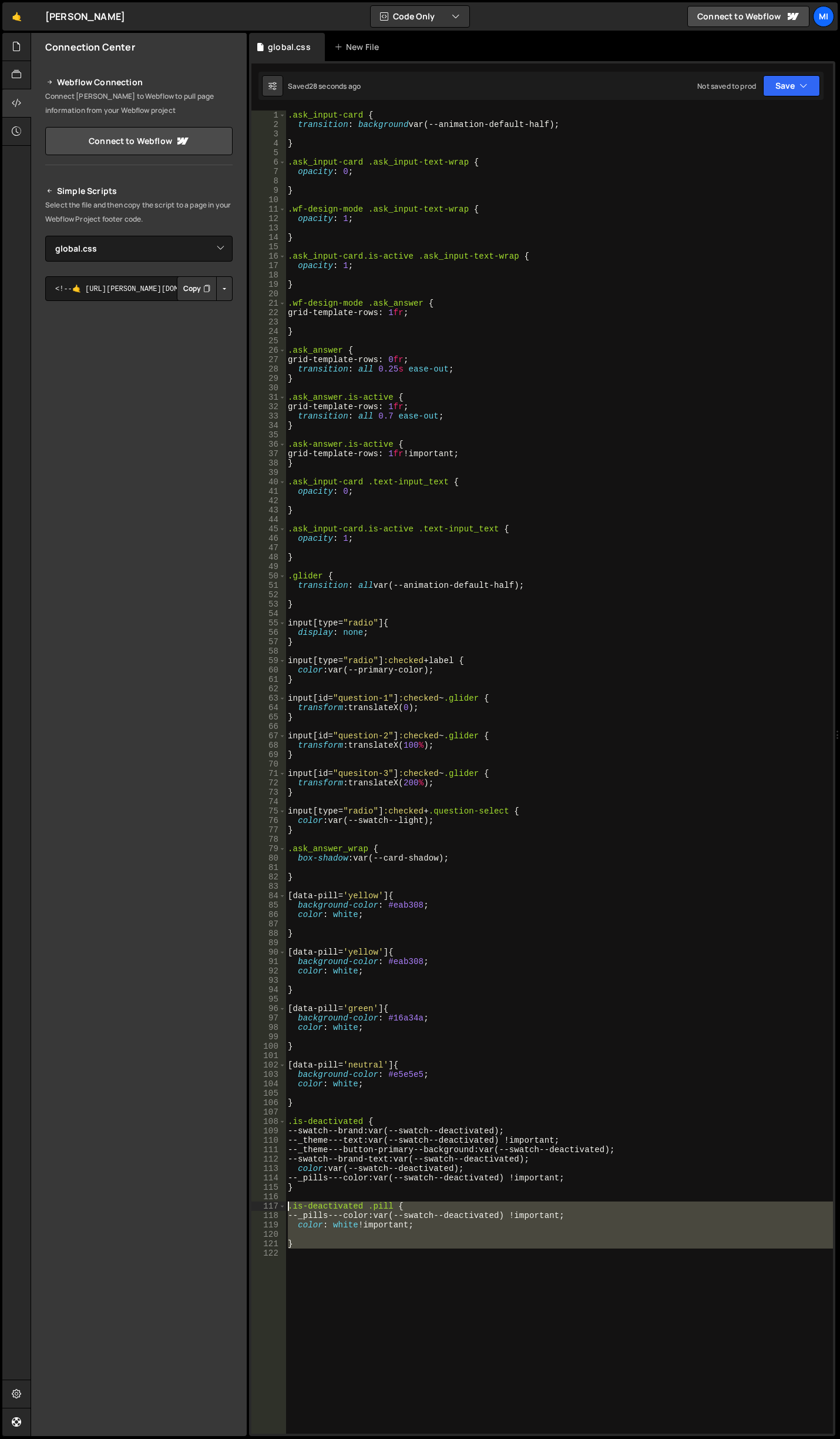
drag, startPoint x: 322, startPoint y: 1263, endPoint x: 278, endPoint y: 1210, distance: 68.9
click at [278, 1210] on div "color: white !important; 1 2 3 4 5 6 7 8 9 10 11 12 13 14 15 16 17 18 19 20 21 …" at bounding box center [542, 772] width 582 height 1323
type textarea ".is-deactivated .pill { --_pills---color: var(--swatch--deactivated) !important;"
click at [354, 1263] on div ".ask_input-card { transition : background var(--animation-default-half) ; } .as…" at bounding box center [559, 772] width 547 height 1323
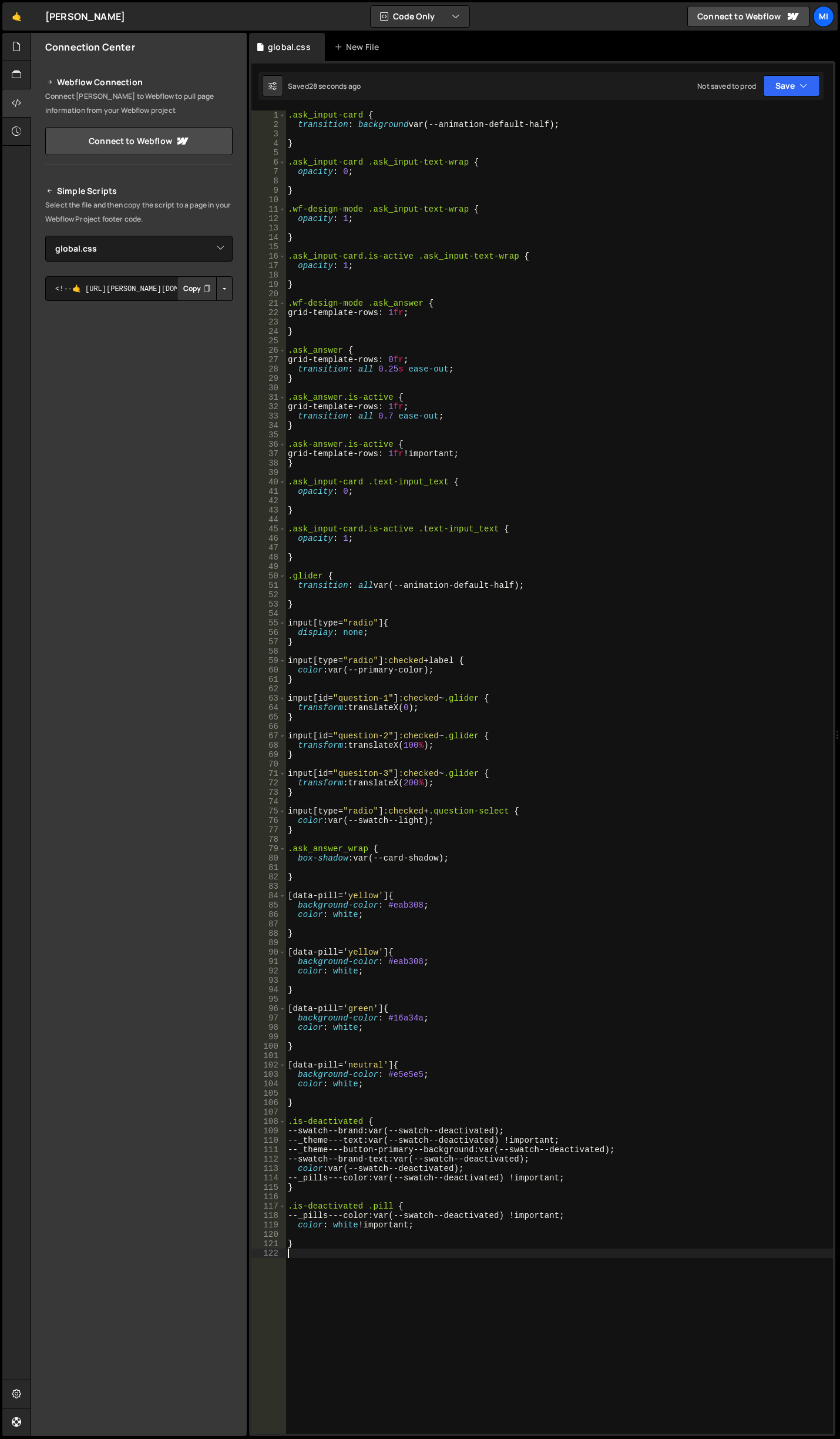
scroll to position [0, 0]
paste textarea ".is-deactivated .pill {"
click at [393, 1258] on div ".ask_input-card { transition : background var(--animation-default-half) ; } .as…" at bounding box center [559, 781] width 547 height 1342
type textarea "--_pills---color: var(--swatch--deactivated) !important;"
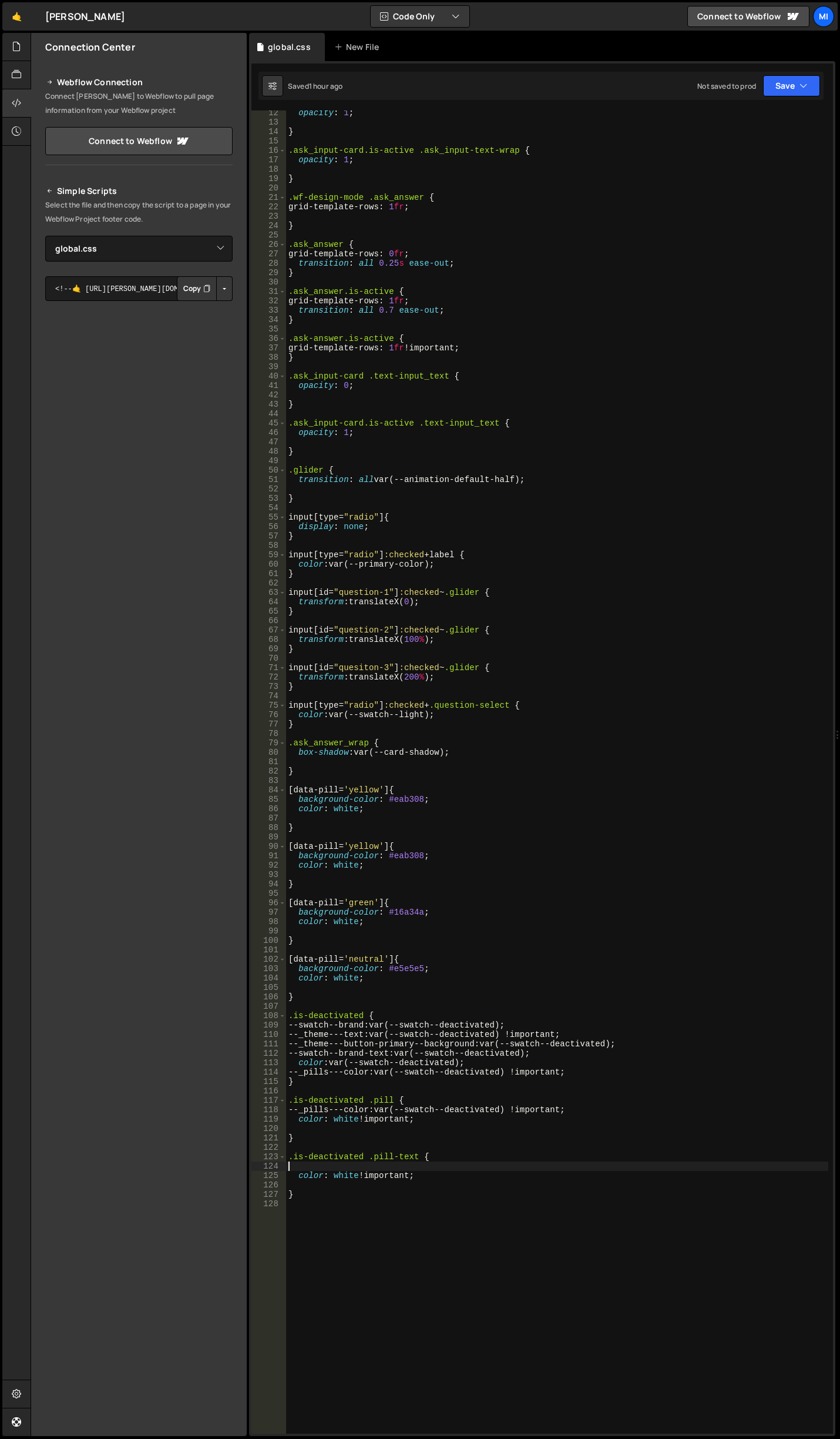
scroll to position [247, 0]
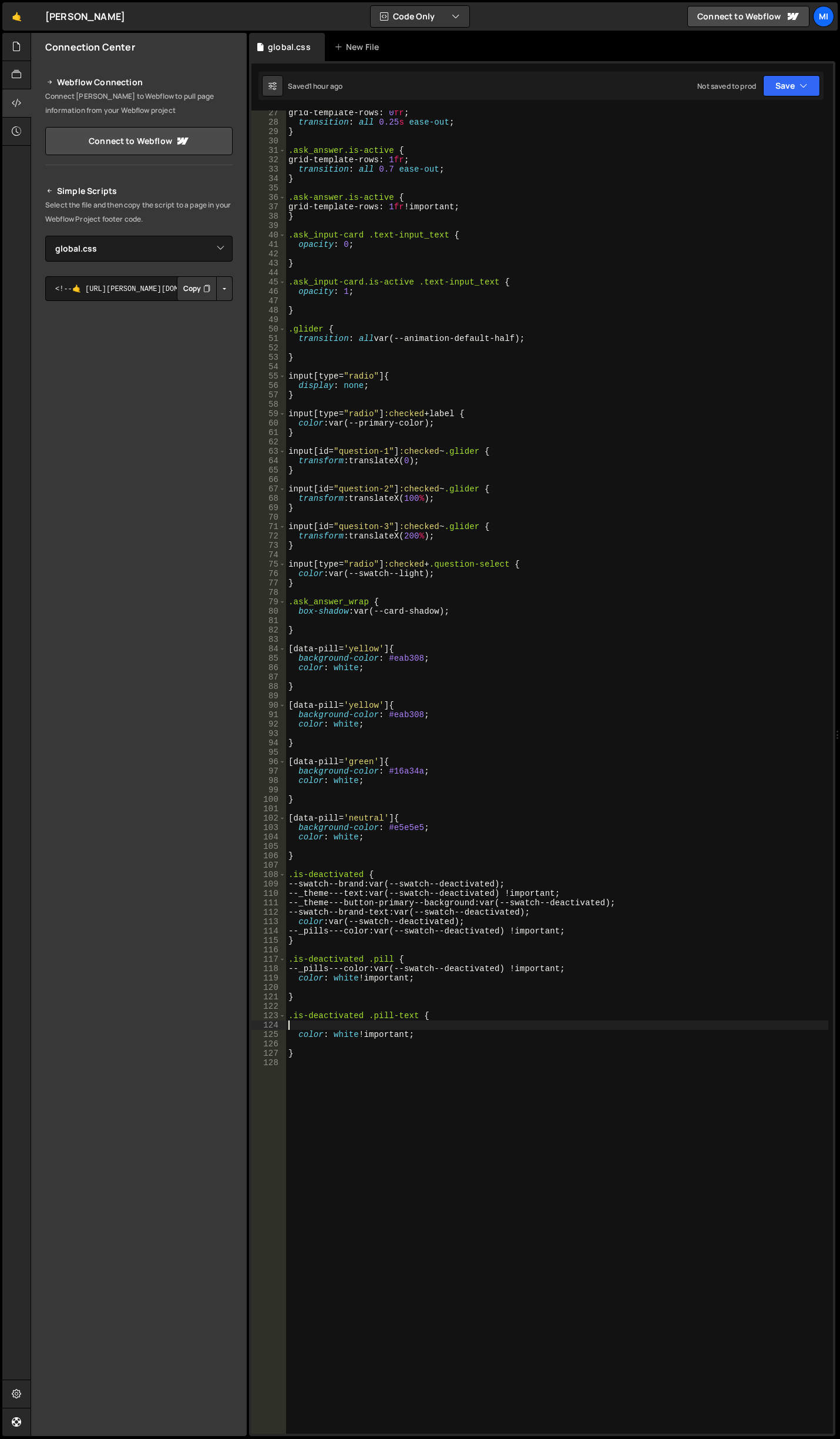
click at [440, 1045] on div "grid-template-rows : 0 fr ; transition : all 0.25 s ease-out ; } .ask_answer.is…" at bounding box center [557, 779] width 542 height 1342
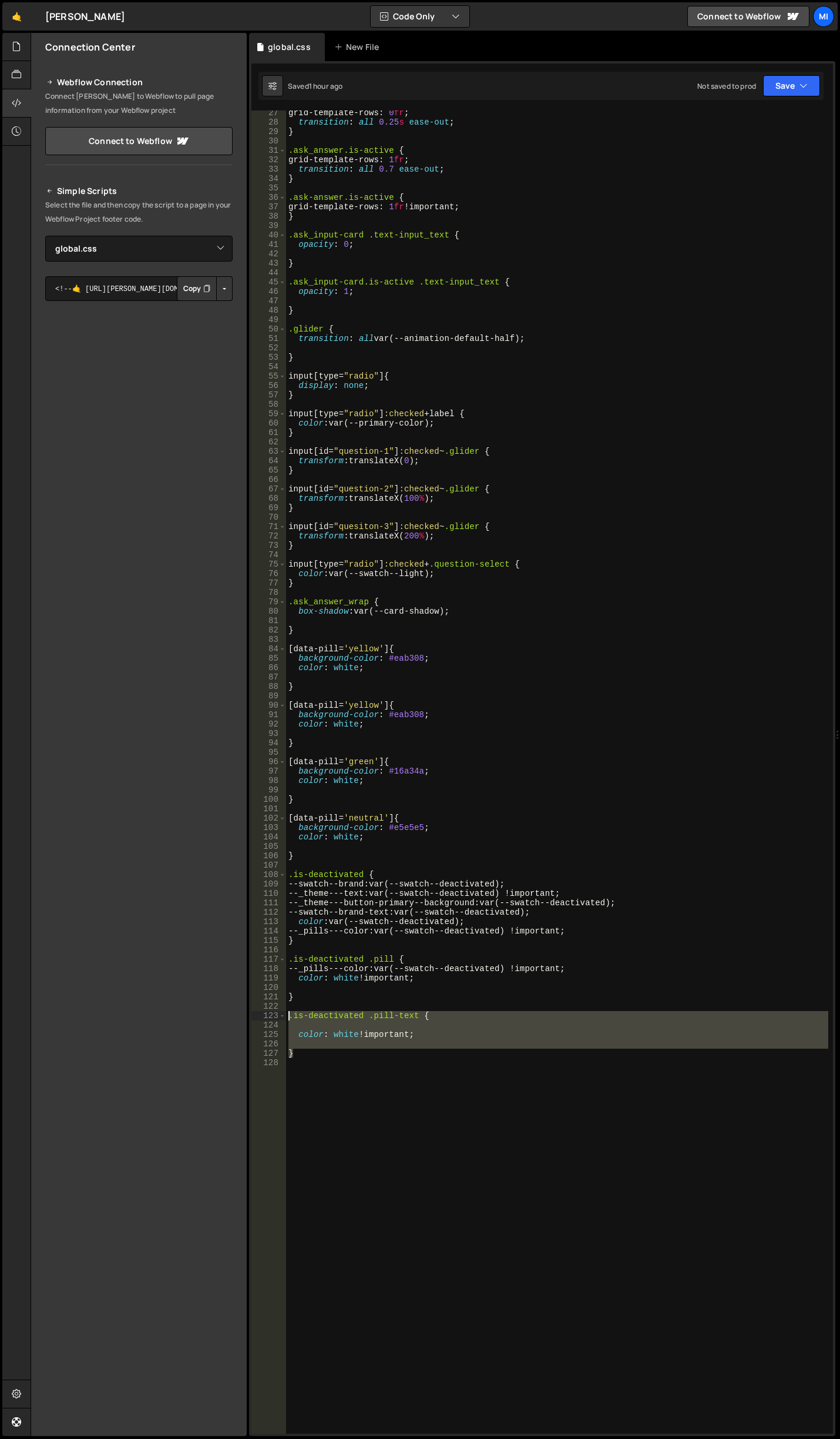
drag, startPoint x: 305, startPoint y: 1055, endPoint x: 256, endPoint y: 1013, distance: 64.5
click at [256, 1013] on div "27 28 29 30 31 32 33 34 35 36 37 38 39 40 41 42 43 44 45 46 47 48 49 50 51 52 5…" at bounding box center [542, 772] width 582 height 1323
type textarea ".is-deactivated .pill-text {"
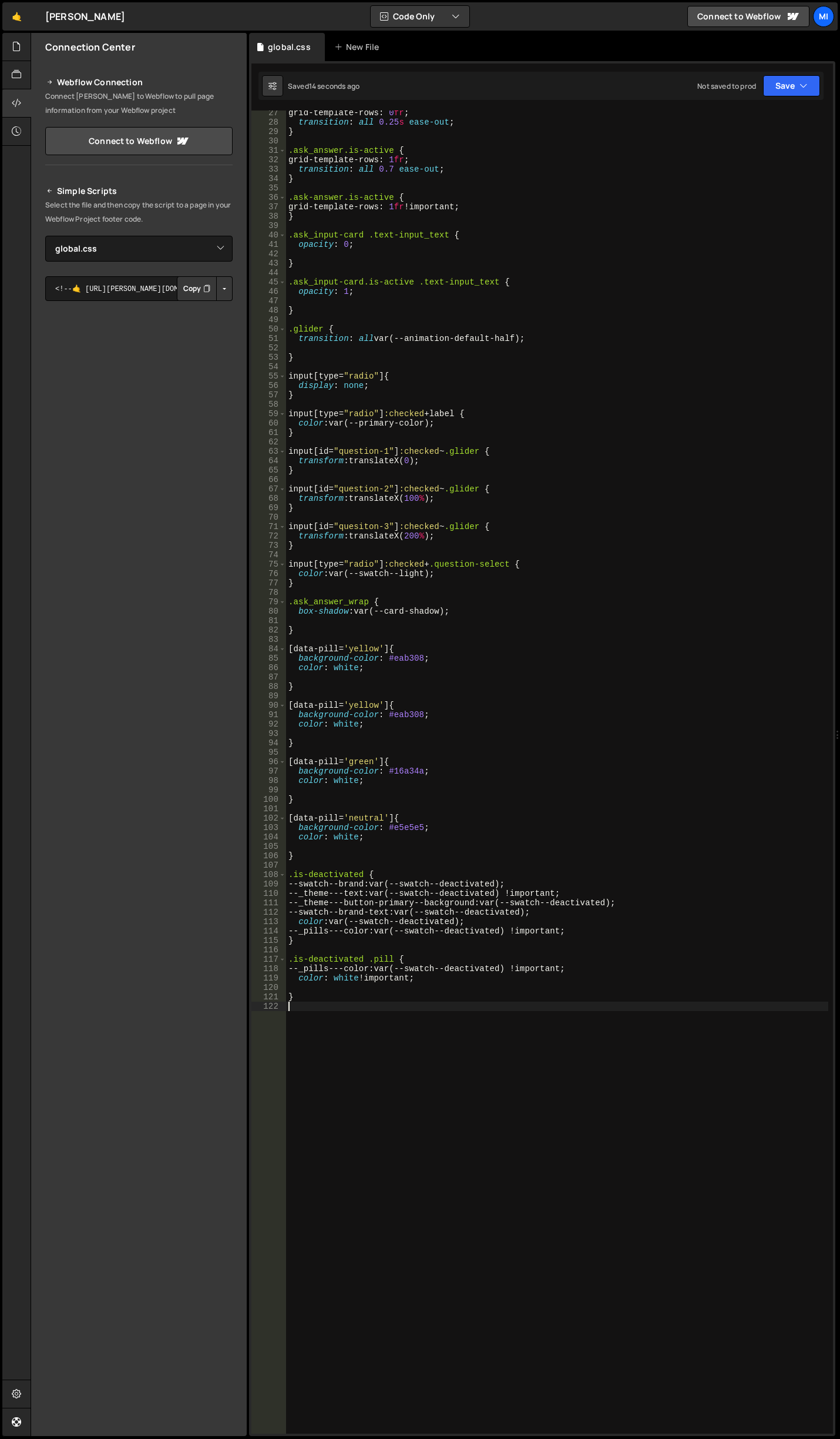
click at [386, 1084] on div "grid-template-rows : 0 fr ; transition : all 0.25 s ease-out ; } .ask_answer.is…" at bounding box center [557, 779] width 542 height 1342
paste textarea "data-wf--pill--variant="neutral""
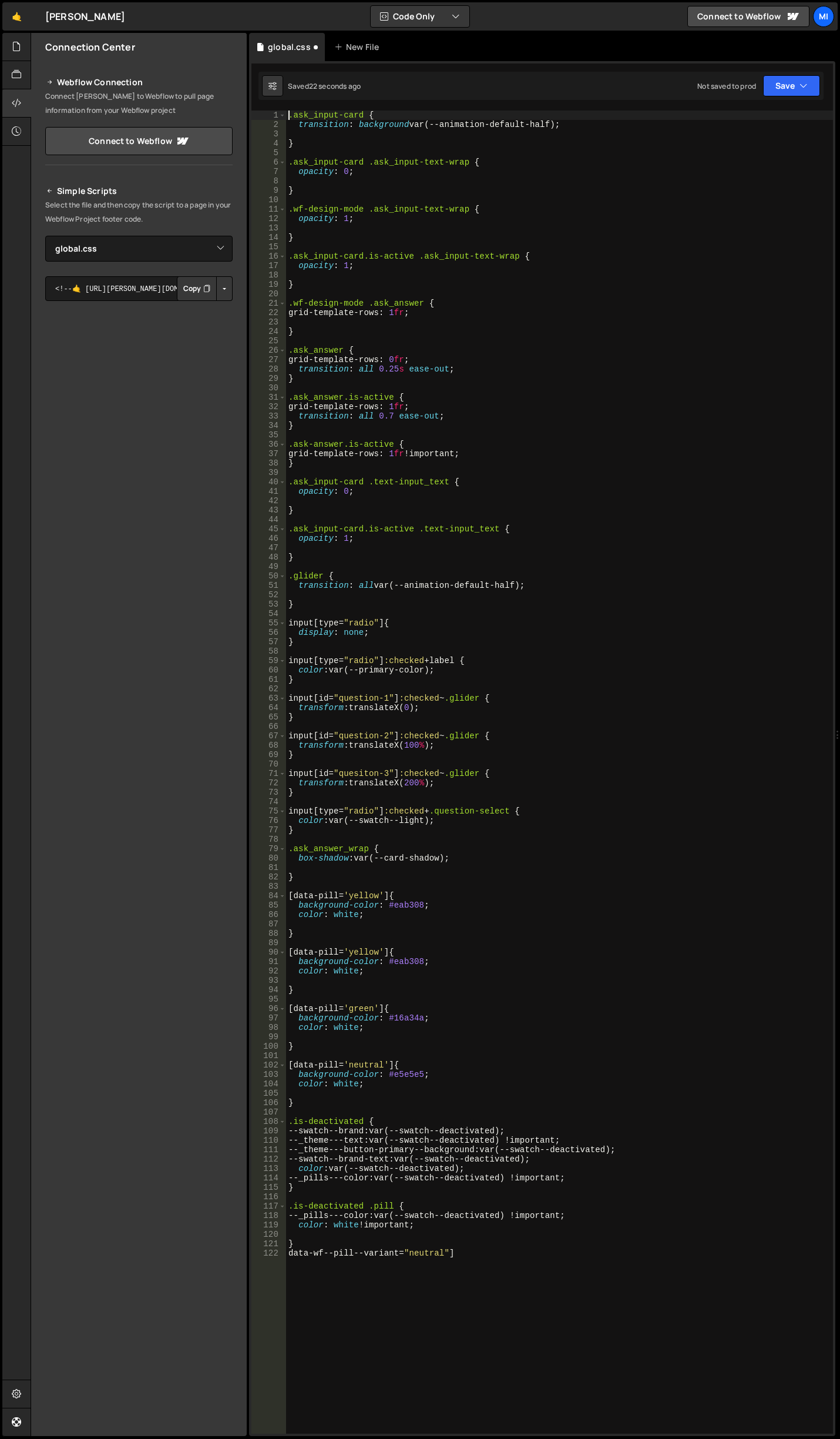
type textarea "transition: background var(--animation-default-half);"
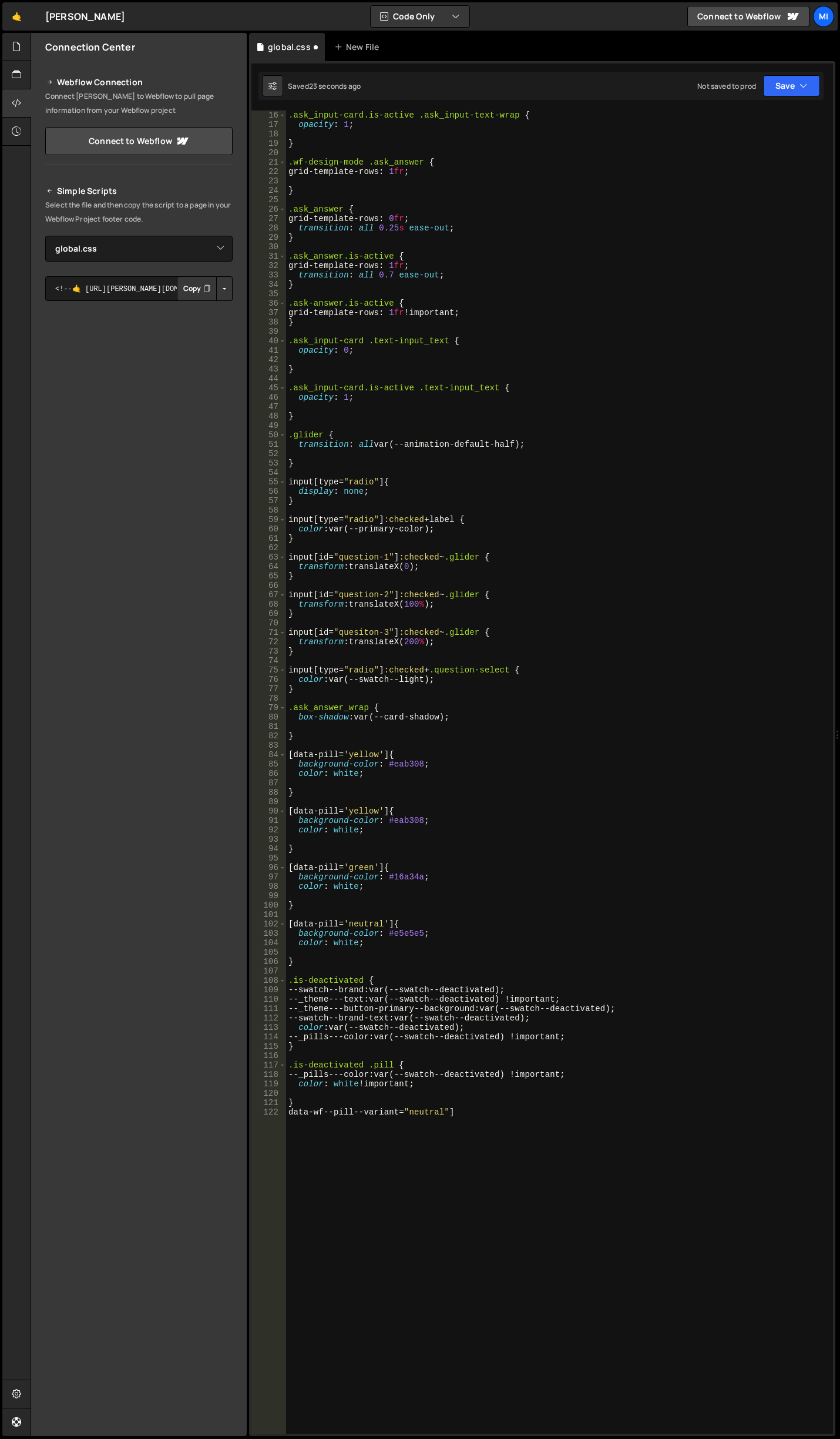
scroll to position [176, 0]
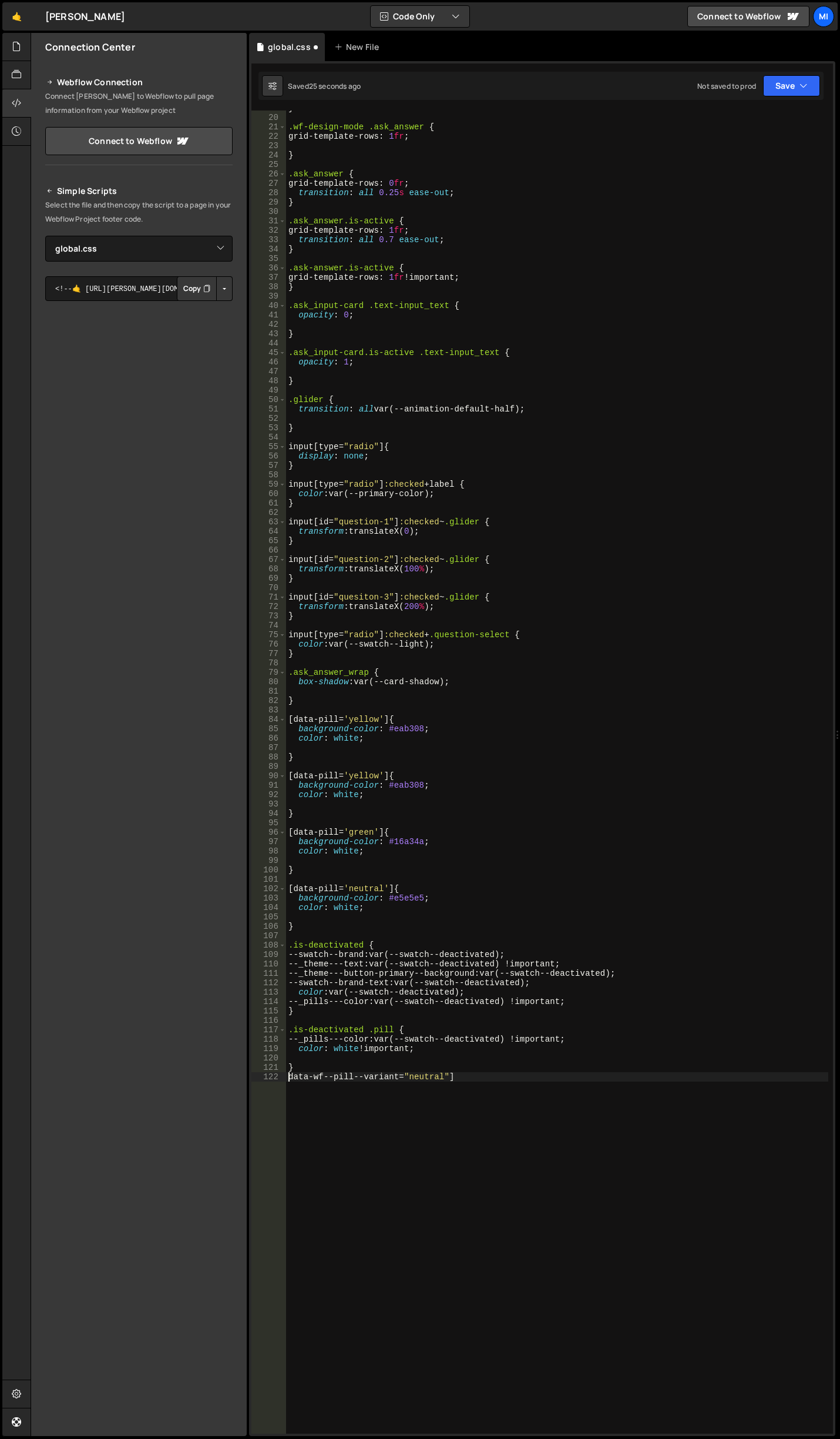
click at [291, 1076] on div "} .wf-design-mode .ask_answer { grid-template-rows : 1 fr ; } .ask_answer { gri…" at bounding box center [557, 774] width 542 height 1342
type textarea ".is-deactivated [data-wf--pill--variant="neutral"]"
type textarea ".is-deactivated [data-wf--pill--variant="neutral"] {}"
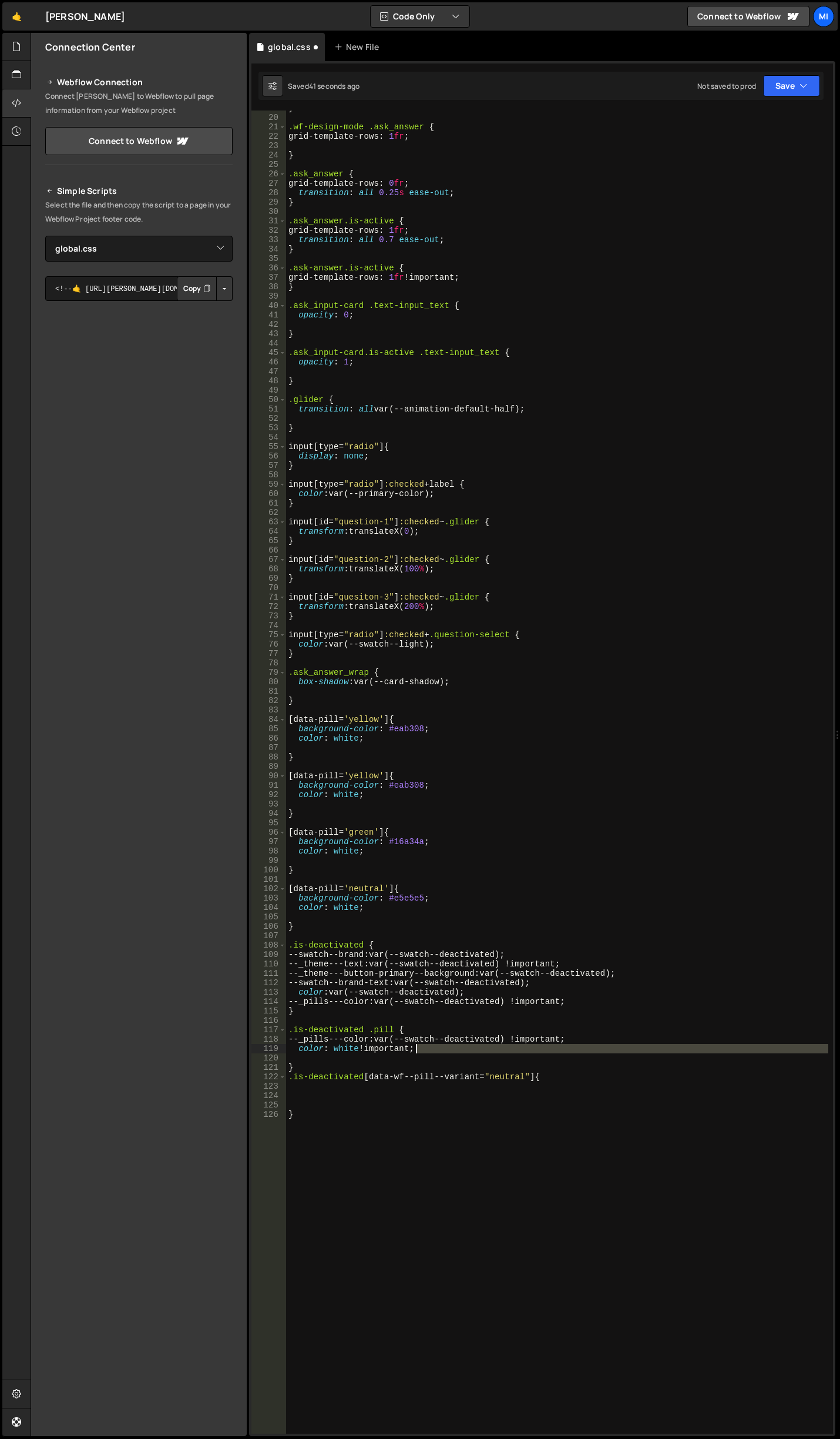
drag, startPoint x: 316, startPoint y: 1053, endPoint x: 418, endPoint y: 1050, distance: 102.0
click at [418, 1050] on div "} .wf-design-mode .ask_answer { grid-template-rows : 1 fr ; } .ask_answer { gri…" at bounding box center [557, 774] width 542 height 1342
type textarea "color: white !important;"
click at [370, 1089] on div "} .wf-design-mode .ask_answer { grid-template-rows : 1 fr ; } .ask_answer { gri…" at bounding box center [557, 774] width 542 height 1342
paste textarea
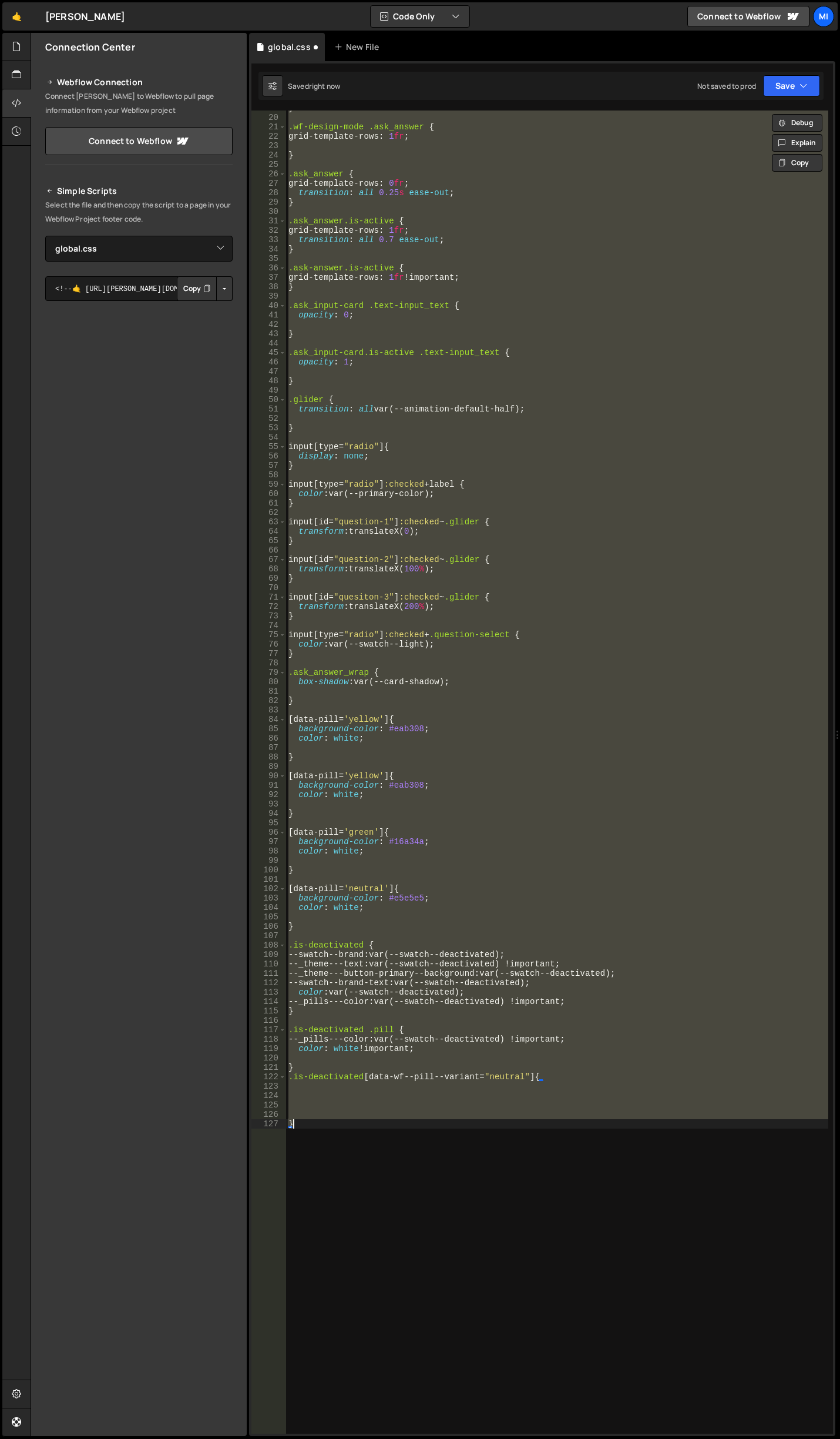
type textarea "}"
click at [421, 1061] on div "} .wf-design-mode .ask_answer { grid-template-rows : 1 fr ; } .ask_answer { gri…" at bounding box center [557, 772] width 542 height 1323
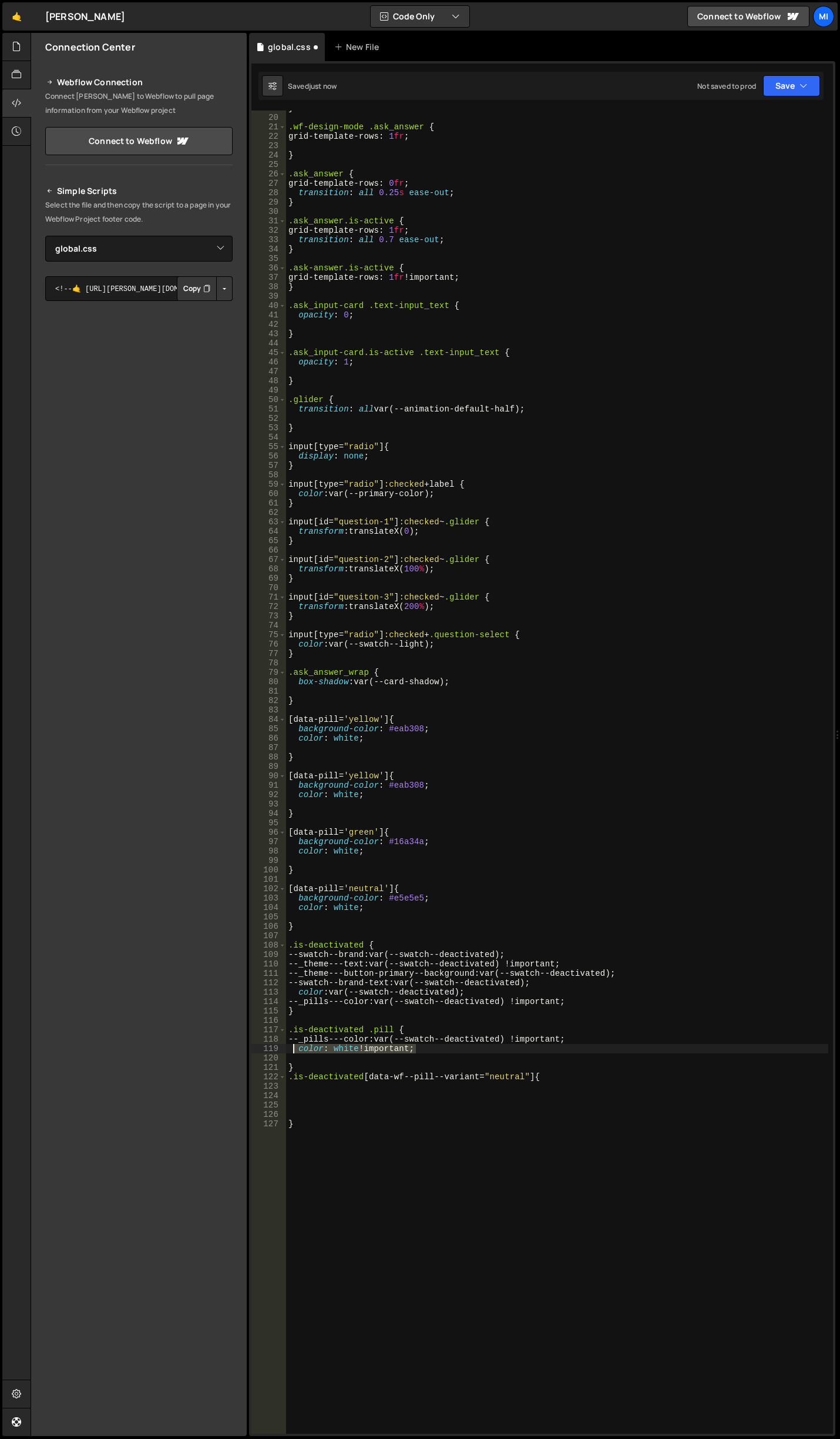
drag, startPoint x: 419, startPoint y: 1044, endPoint x: 296, endPoint y: 1048, distance: 123.1
click at [296, 1048] on div "} .wf-design-mode .ask_answer { grid-template-rows : 1 fr ; } .ask_answer { gri…" at bounding box center [557, 774] width 542 height 1342
type textarea "color: white !important;"
click at [318, 1096] on div "} .wf-design-mode .ask_answer { grid-template-rows : 1 fr ; } .ask_answer { gri…" at bounding box center [557, 774] width 542 height 1342
paste textarea "color: white !important;"
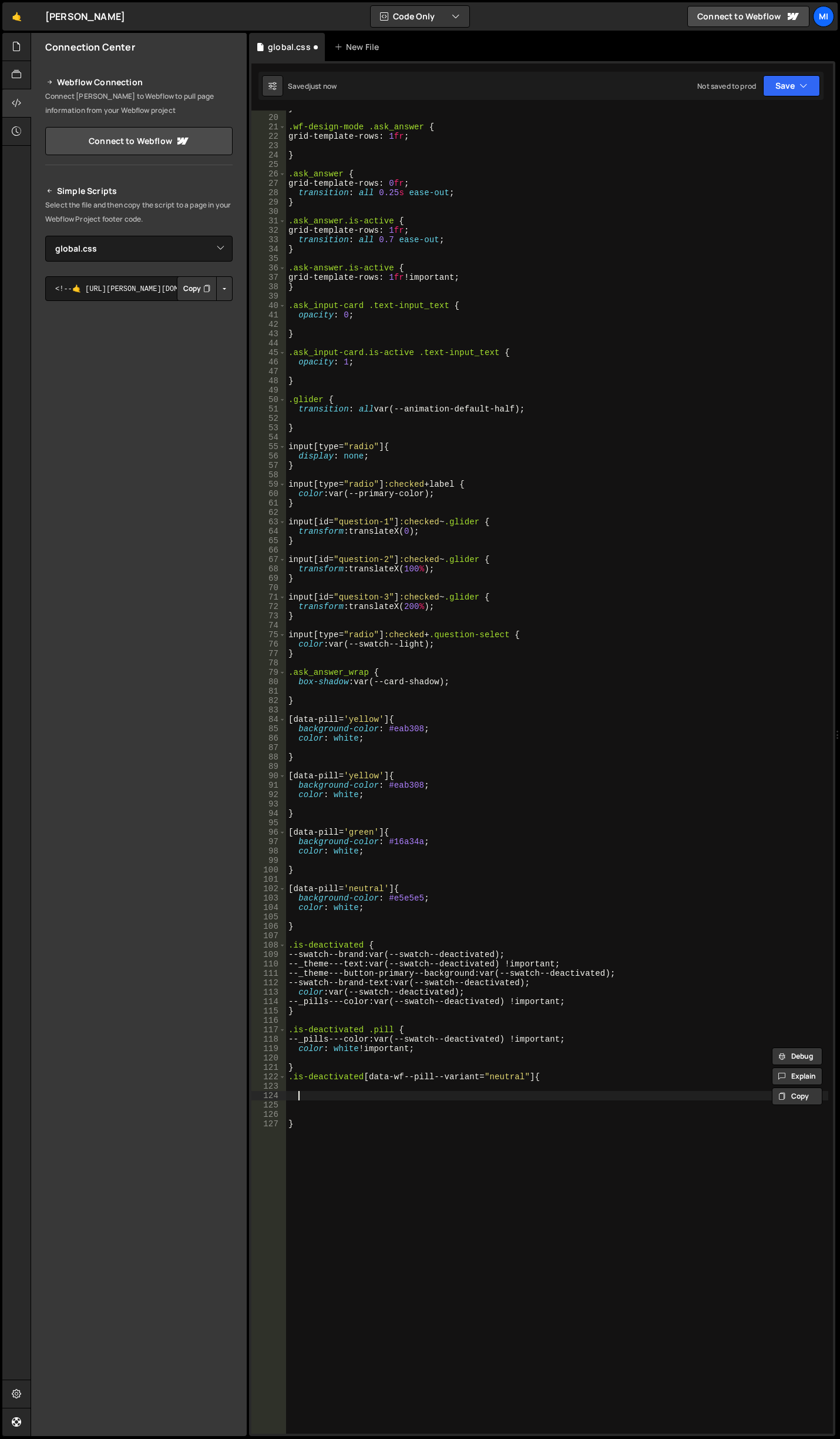
type textarea "color: white !important;"
click at [532, 1087] on div "} .wf-design-mode .ask_answer { grid-template-rows : 1 fr ; } .ask_answer { gri…" at bounding box center [557, 774] width 542 height 1342
type textarea ".is-deactivated [data-wf--pill--variant="neutral"] .pill-text {"
